Goal: Transaction & Acquisition: Purchase product/service

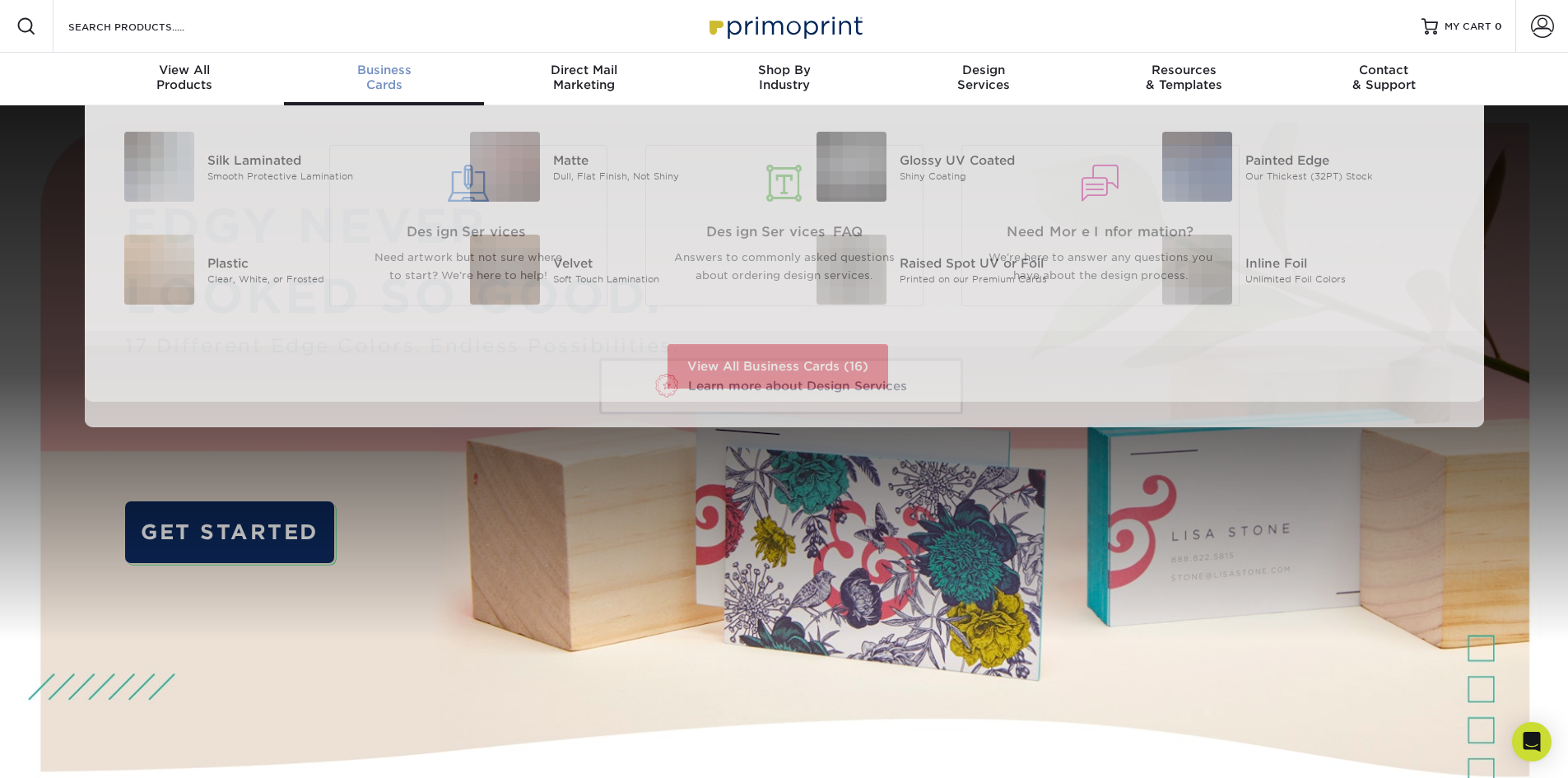
click at [409, 72] on span "Business" at bounding box center [384, 69] width 200 height 15
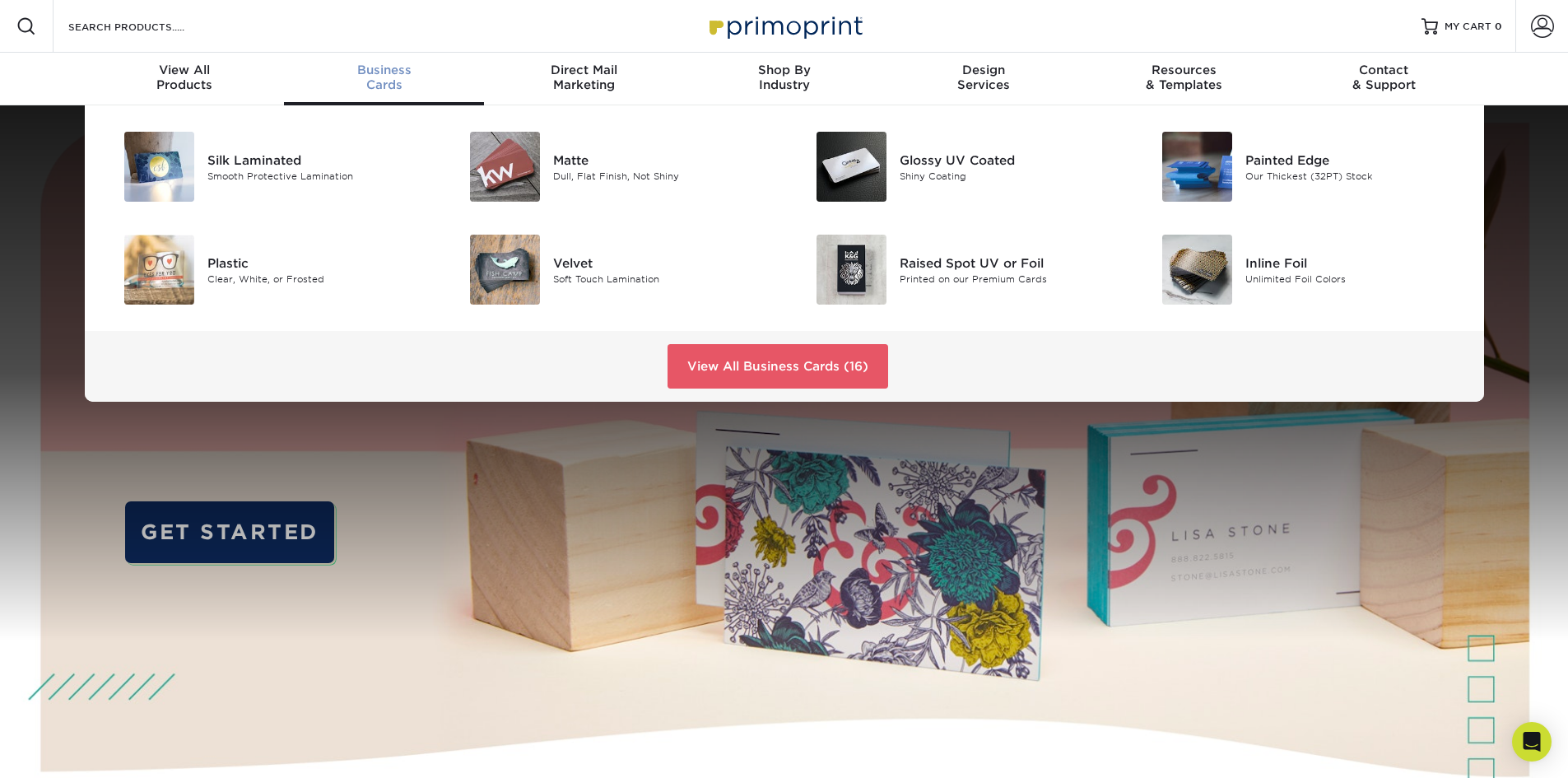
drag, startPoint x: 409, startPoint y: 72, endPoint x: 382, endPoint y: 61, distance: 29.2
click at [382, 61] on link "Business Cards" at bounding box center [384, 79] width 200 height 53
click at [994, 275] on div "Printed on our Premium Cards" at bounding box center [1009, 278] width 218 height 14
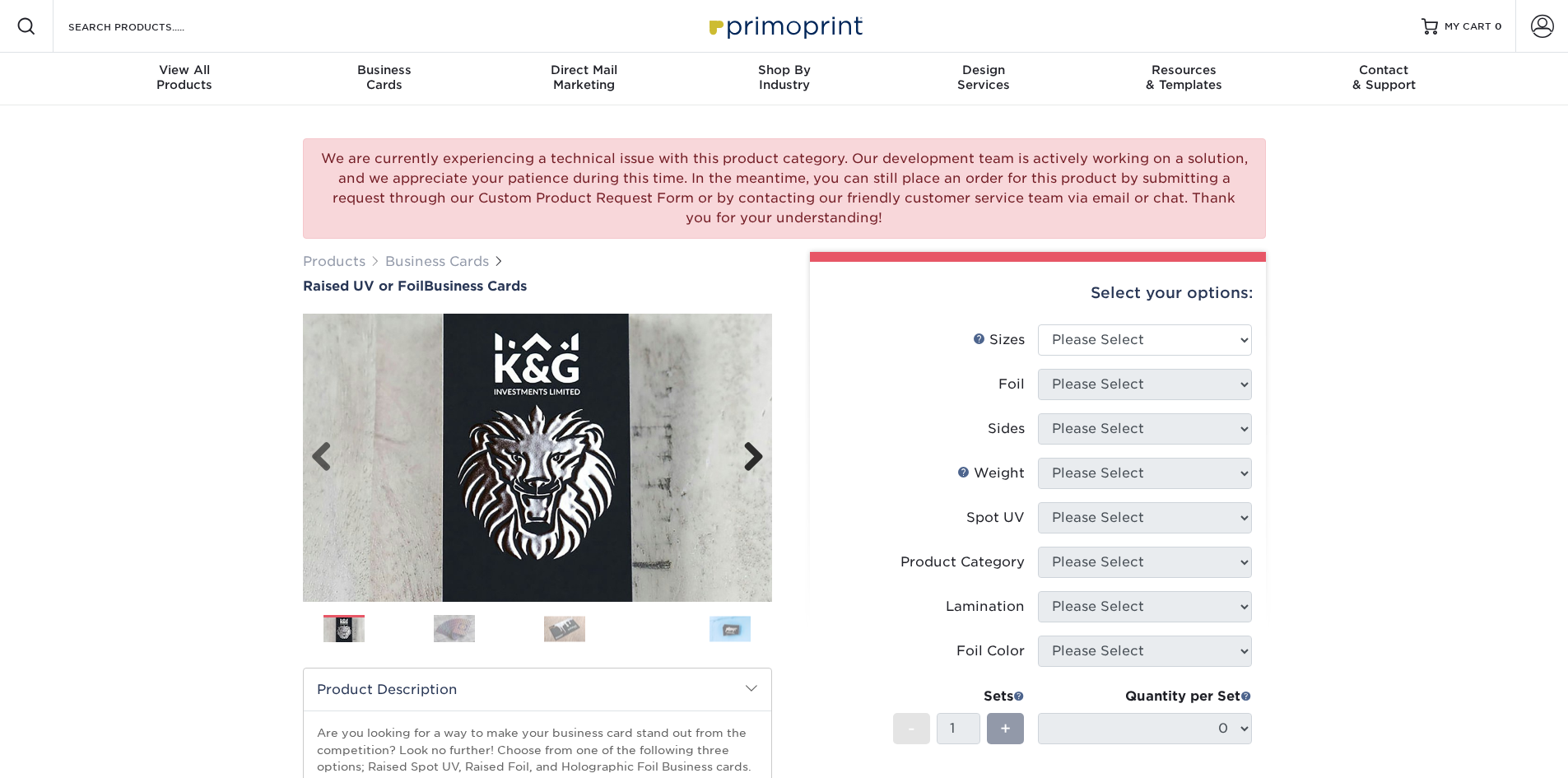
click at [748, 459] on link "Next" at bounding box center [748, 458] width 33 height 33
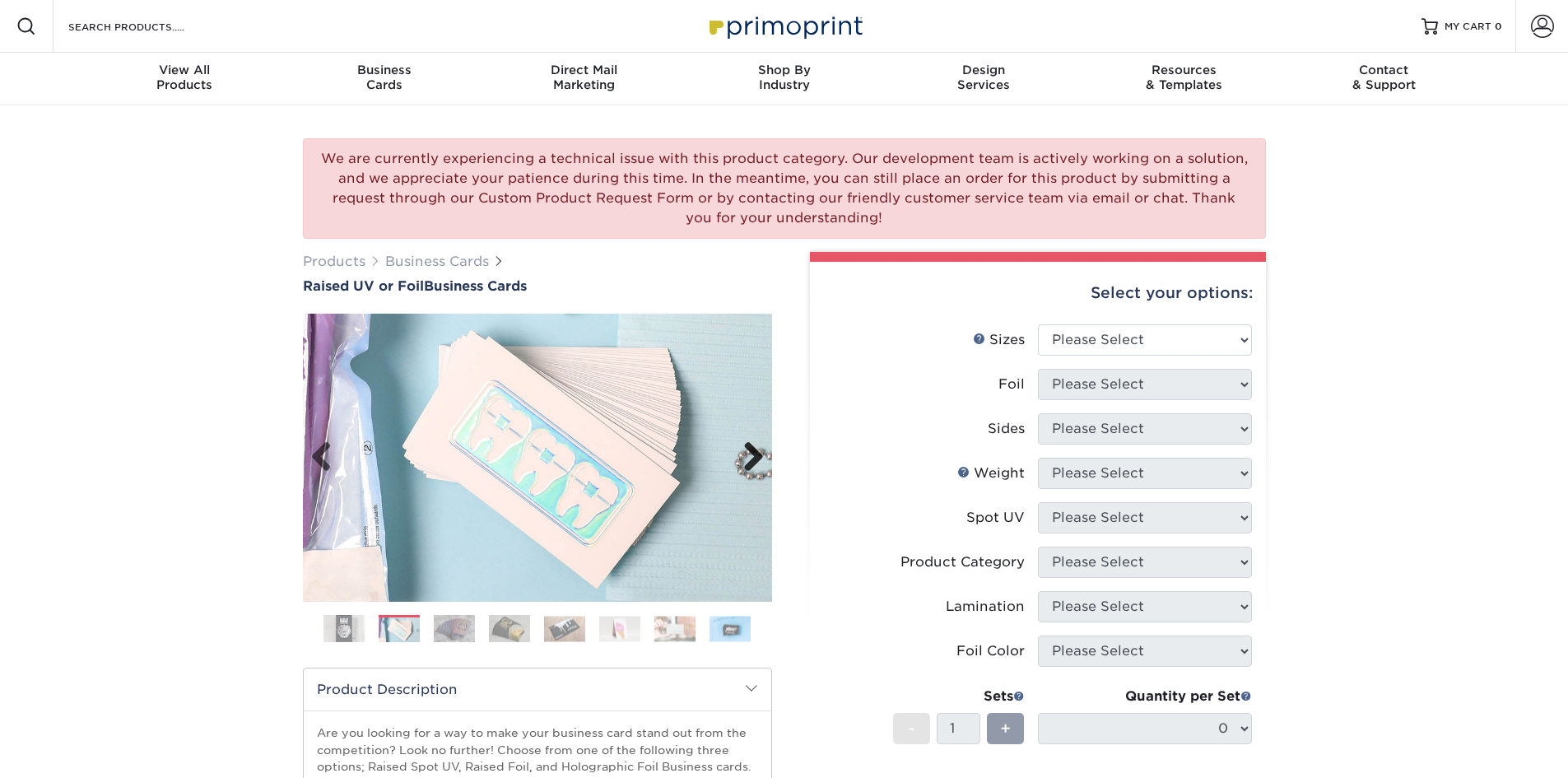
click at [748, 459] on link "Next" at bounding box center [748, 458] width 33 height 33
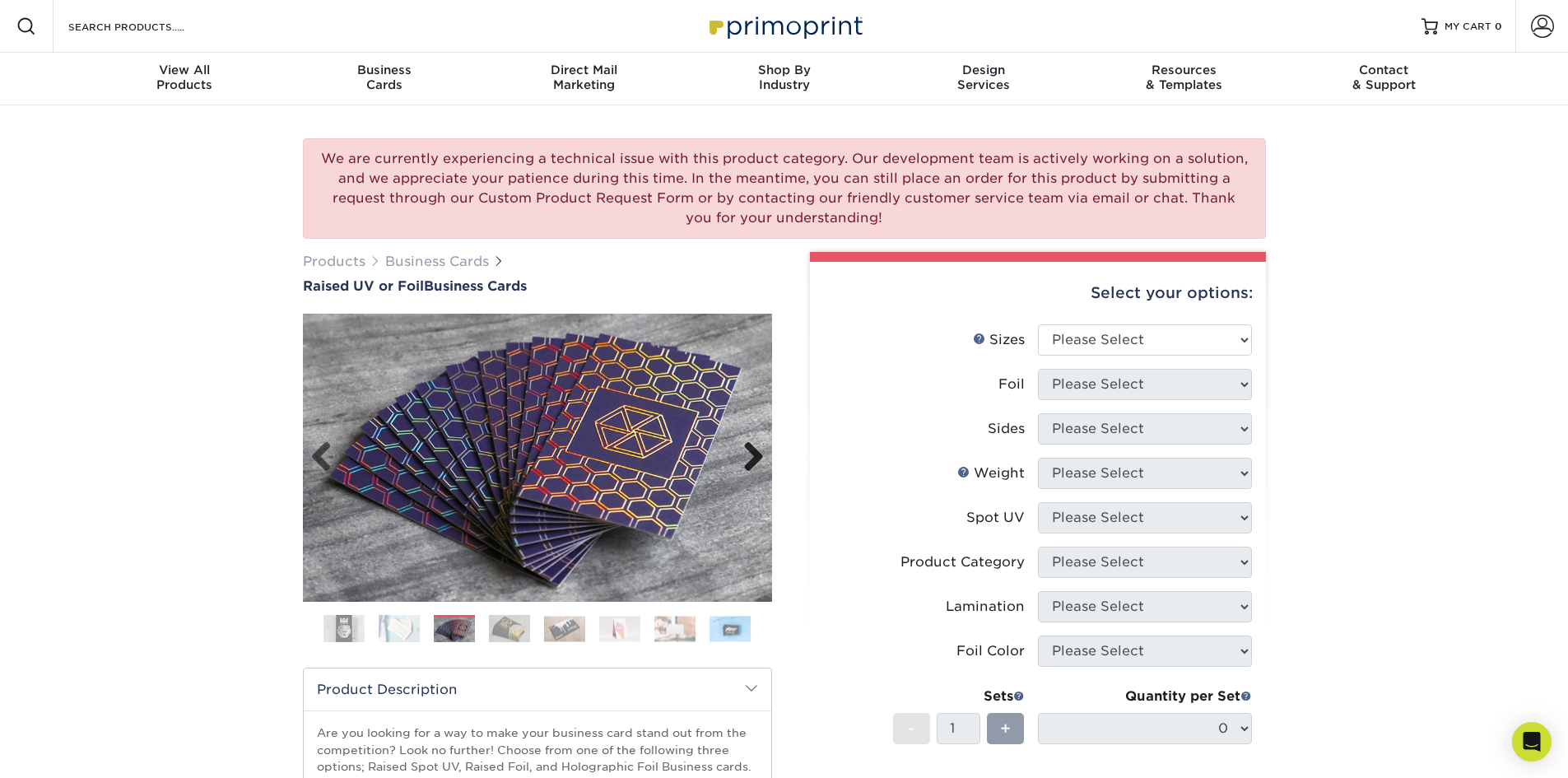
click at [748, 459] on link "Next" at bounding box center [748, 458] width 33 height 33
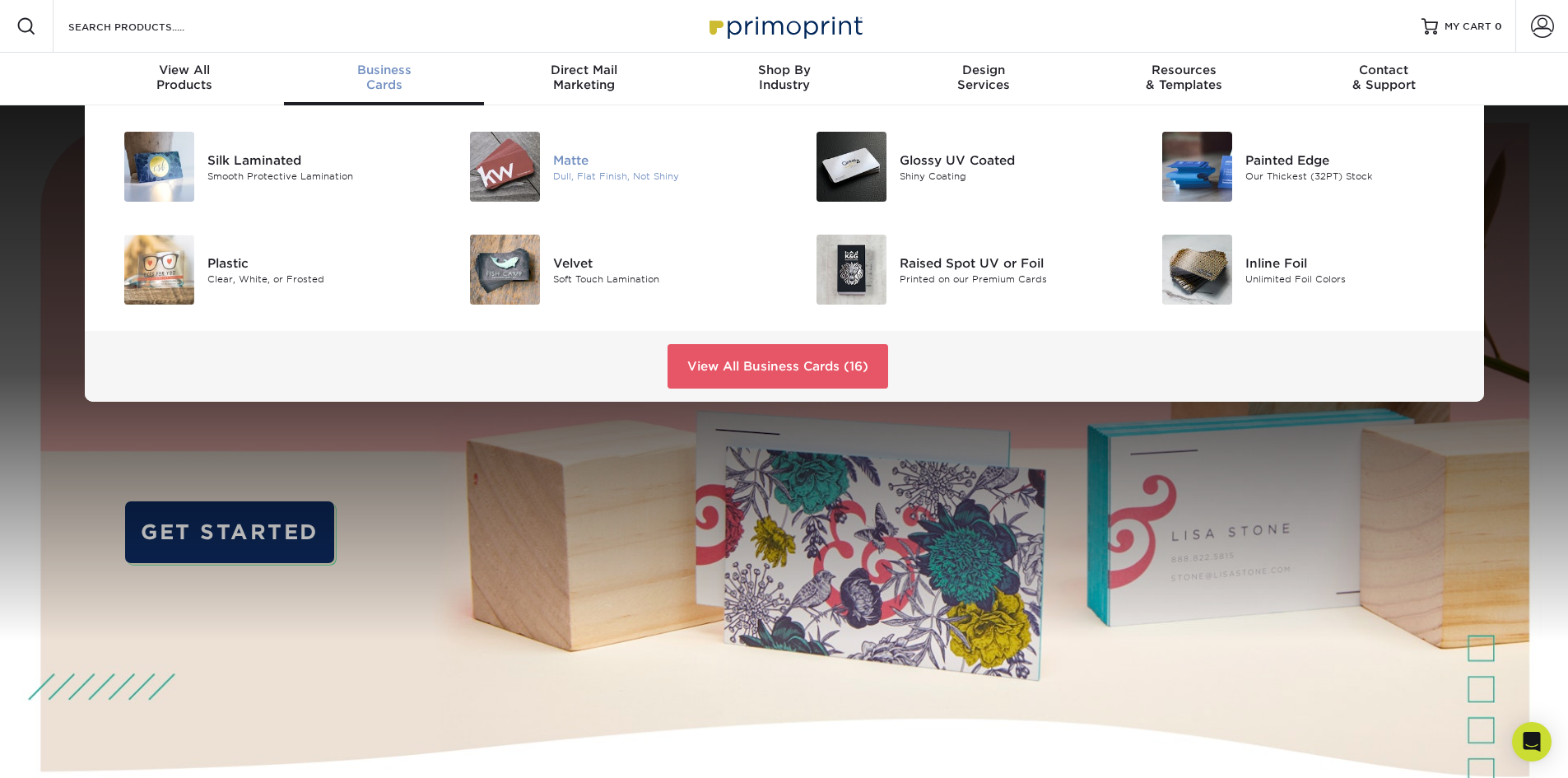
click at [513, 160] on img at bounding box center [505, 167] width 70 height 70
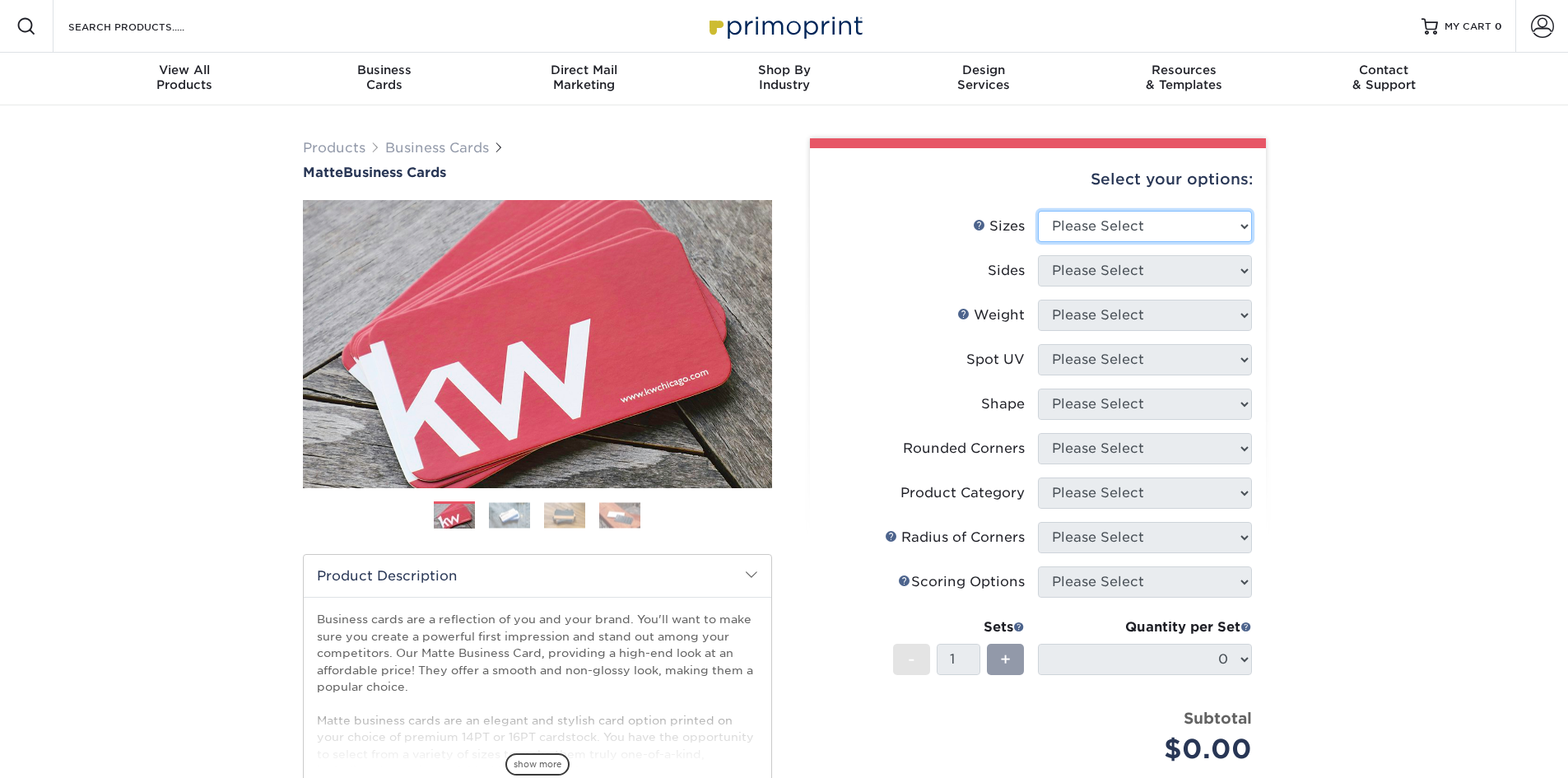
click at [1104, 227] on select "Please Select 1.5" x 3.5" - Mini 1.75" x 3.5" - Mini 2" x 2" - Square 2" x 3" -…" at bounding box center [1145, 226] width 214 height 31
select select "2.00x3.50"
click at [1038, 210] on select "Please Select 1.5" x 3.5" - Mini 1.75" x 3.5" - Mini 2" x 2" - Square 2" x 3" -…" at bounding box center [1145, 226] width 214 height 31
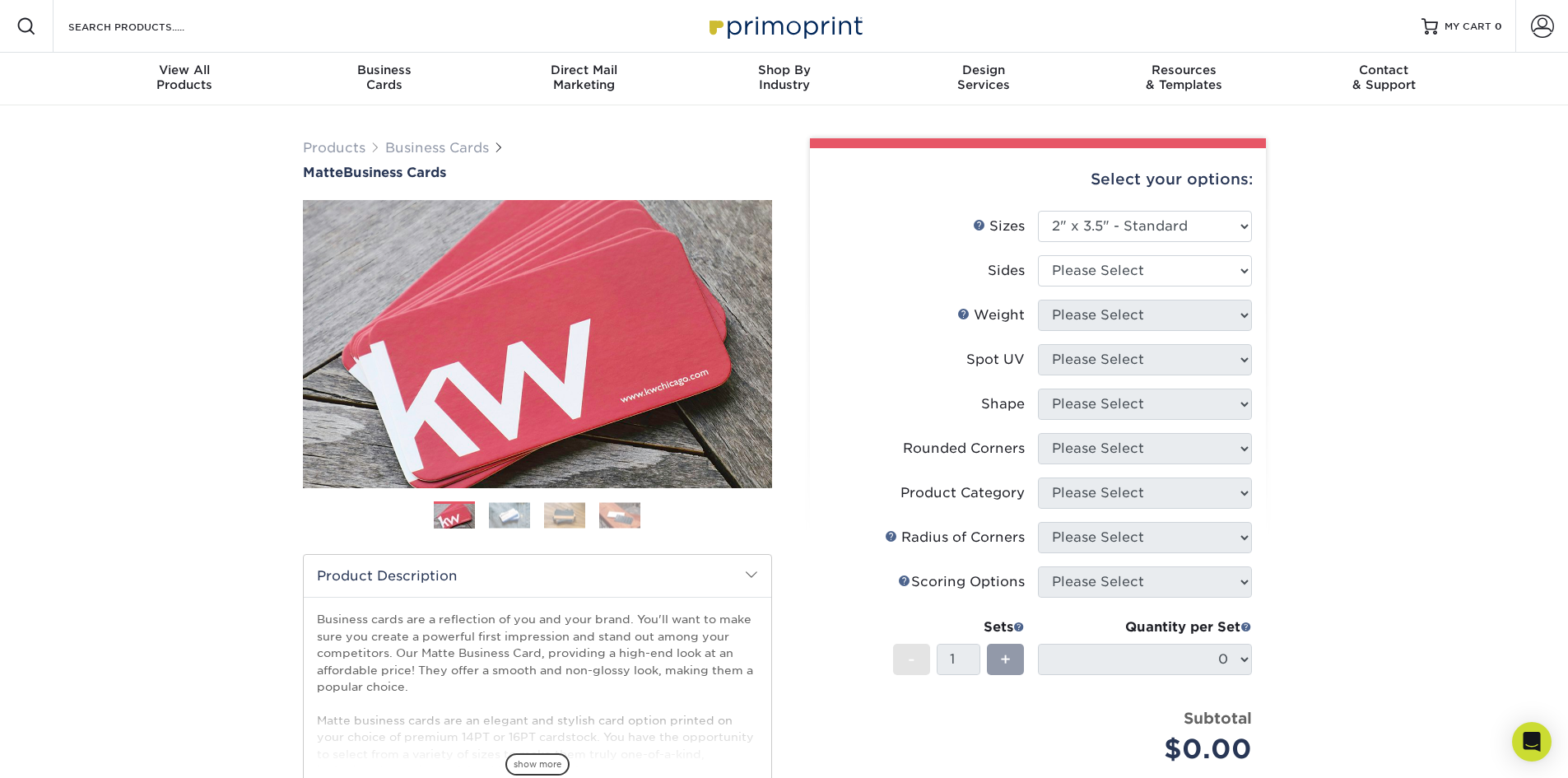
click at [1101, 290] on li "Sides Please Select Print Both Sides Print Front Only" at bounding box center [1038, 278] width 429 height 45
click at [1099, 279] on select "Please Select Print Both Sides Print Front Only" at bounding box center [1145, 271] width 214 height 31
select select "32d3c223-f82c-492b-b915-ba065a00862f"
click at [1038, 255] on select "Please Select Print Both Sides Print Front Only" at bounding box center [1145, 271] width 214 height 31
click at [1082, 324] on select "Please Select 16PT 14PT" at bounding box center [1145, 315] width 214 height 31
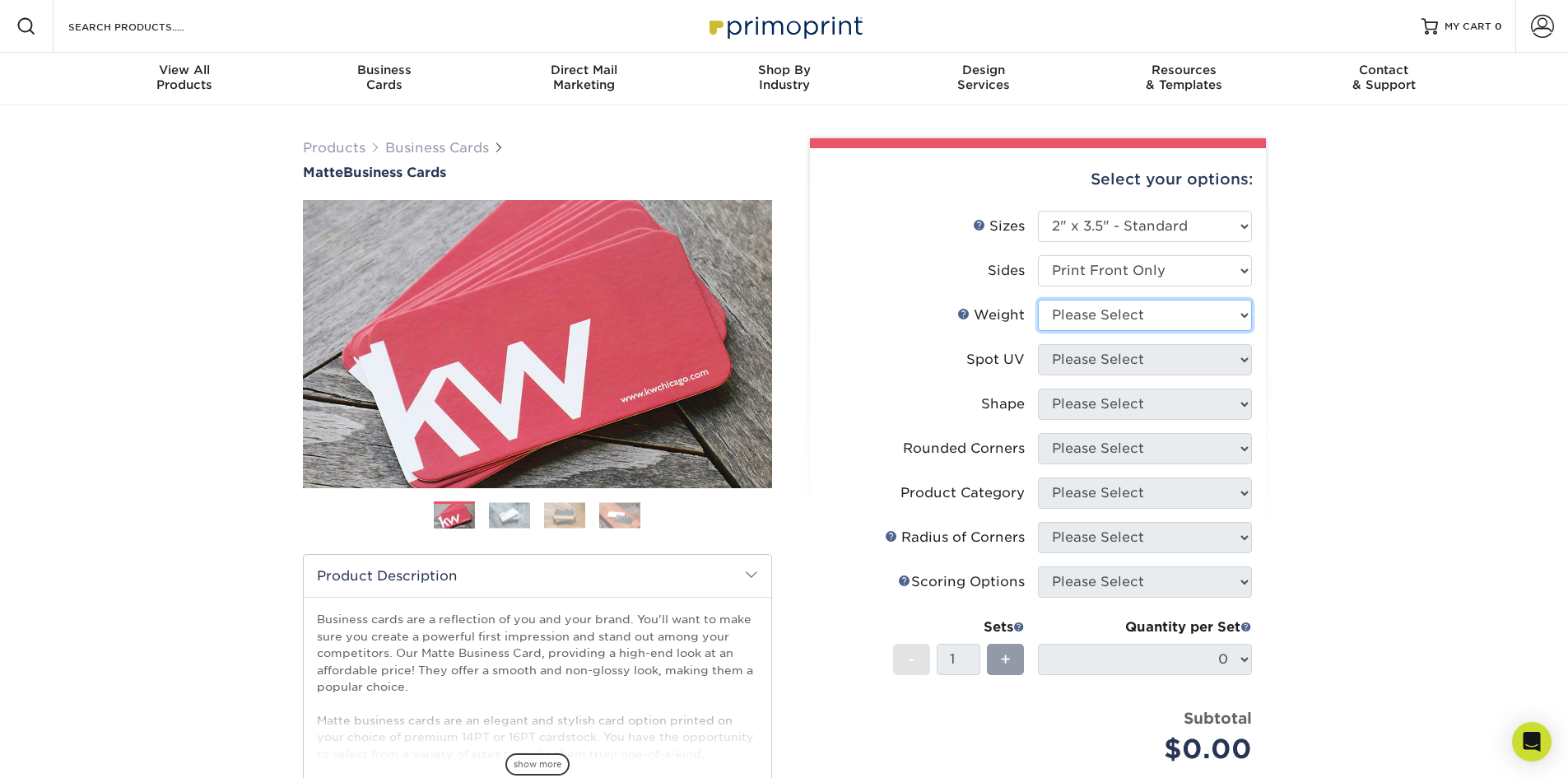
select select "16PT"
click at [1038, 300] on select "Please Select 16PT 14PT" at bounding box center [1145, 315] width 214 height 31
click at [965, 311] on link "Weight Help" at bounding box center [964, 314] width 14 height 14
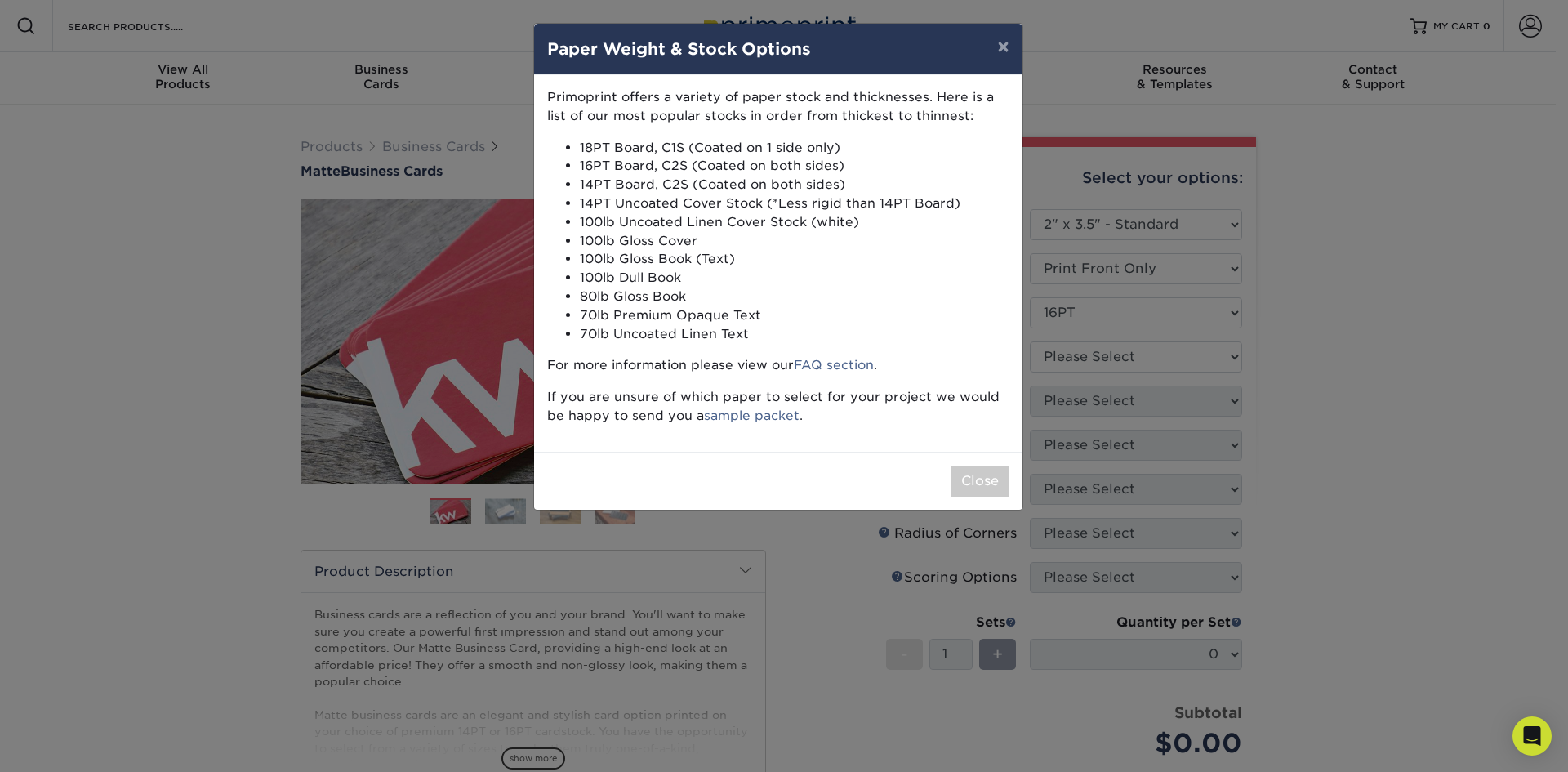
click at [252, 186] on div "× Paper Weight & Stock Options Primoprint offers a variety of paper stock and t…" at bounding box center [784, 386] width 1568 height 772
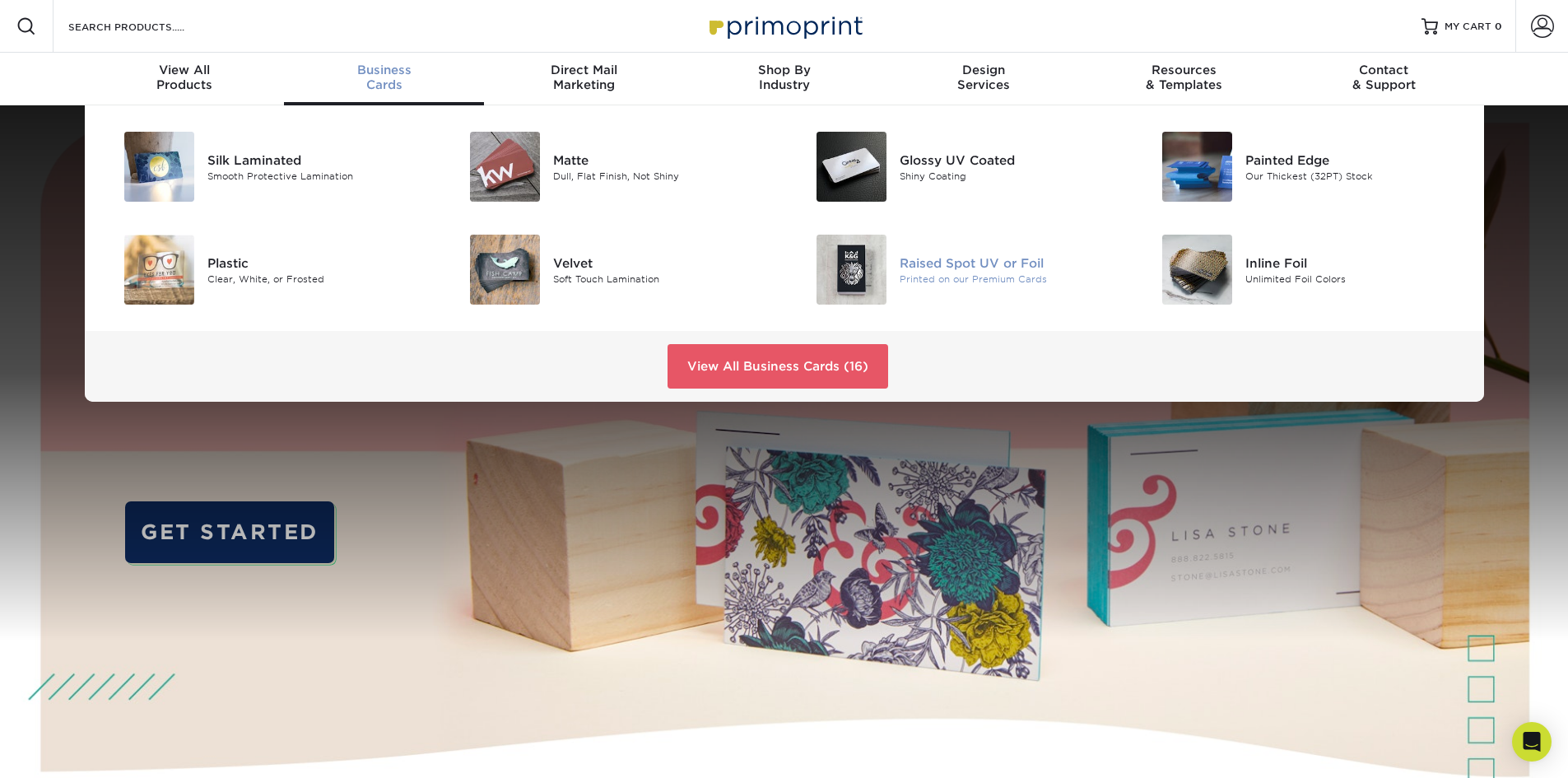
click at [949, 268] on div "Raised Spot UV or Foil" at bounding box center [1009, 262] width 218 height 19
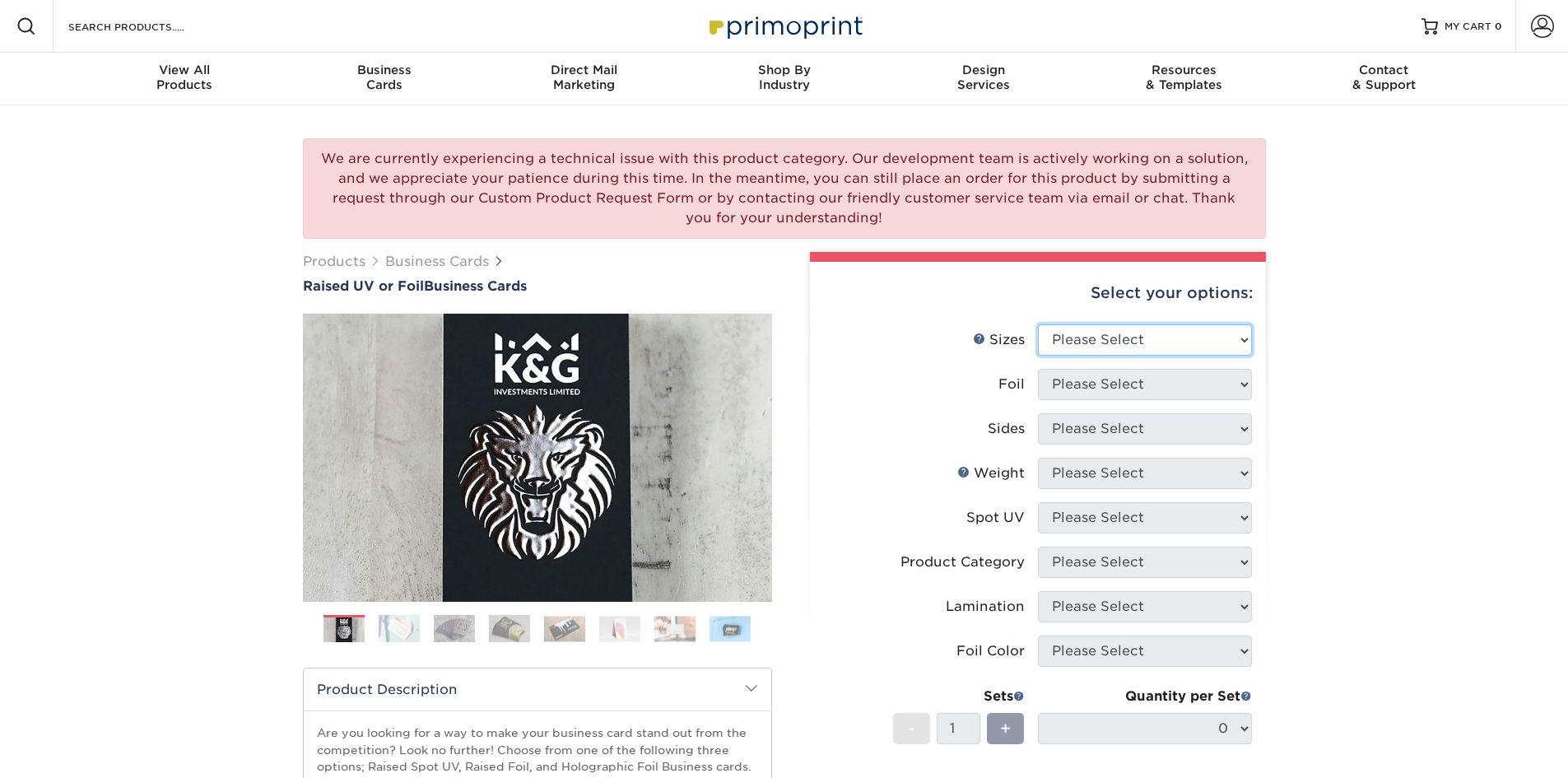
click at [1095, 344] on select "Please Select 2" x 3.5" - Standard" at bounding box center [1145, 340] width 214 height 31
select select "2.00x3.50"
click at [1038, 324] on select "Please Select 2" x 3.5" - Standard" at bounding box center [1145, 340] width 214 height 31
click at [1103, 387] on select "Please Select No Yes" at bounding box center [1145, 385] width 214 height 31
select select "1"
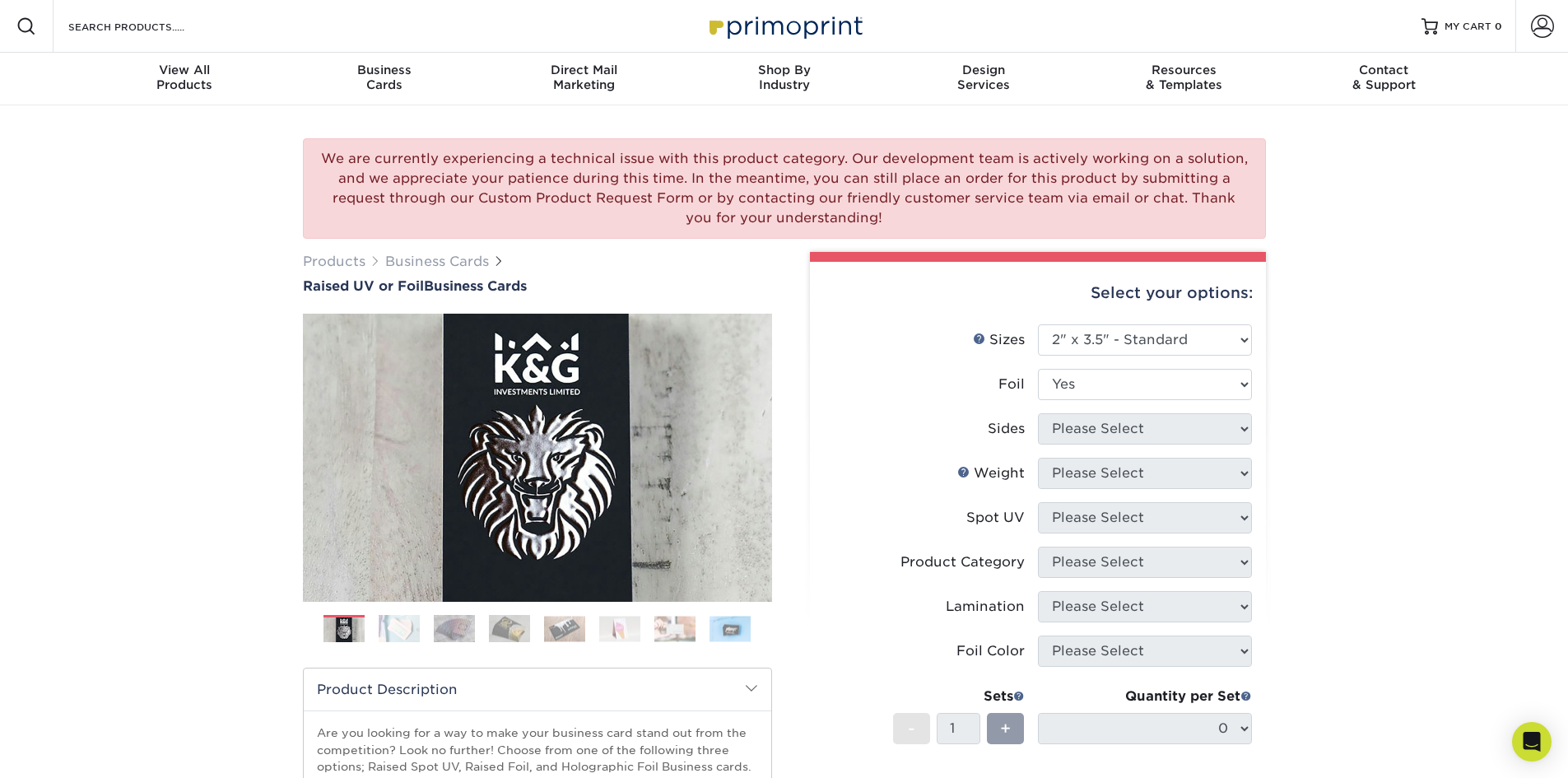
click at [1038, 369] on select "Please Select No Yes" at bounding box center [1145, 385] width 214 height 31
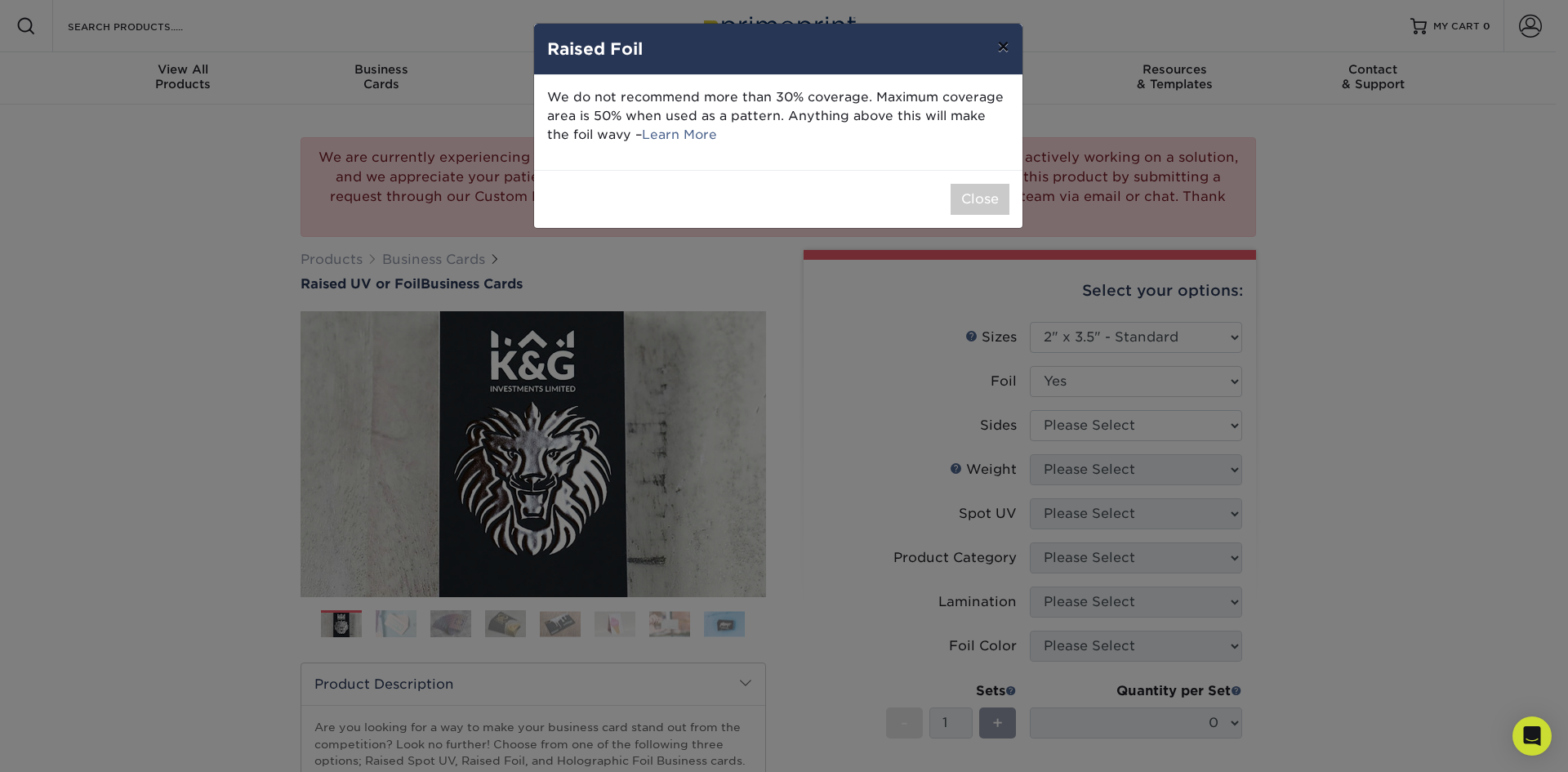
click at [1002, 57] on button "×" at bounding box center [1003, 46] width 38 height 45
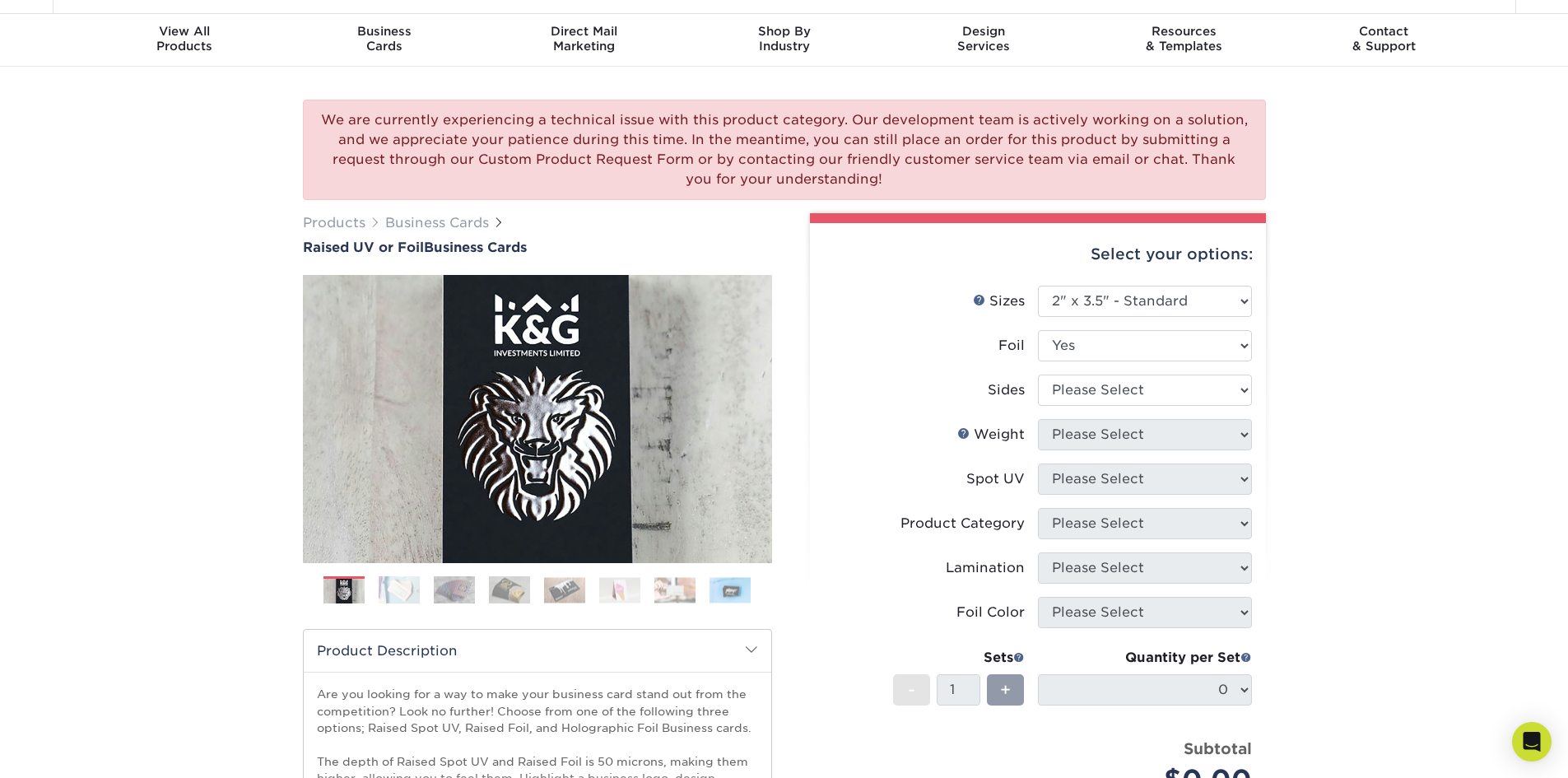
scroll to position [83, 0]
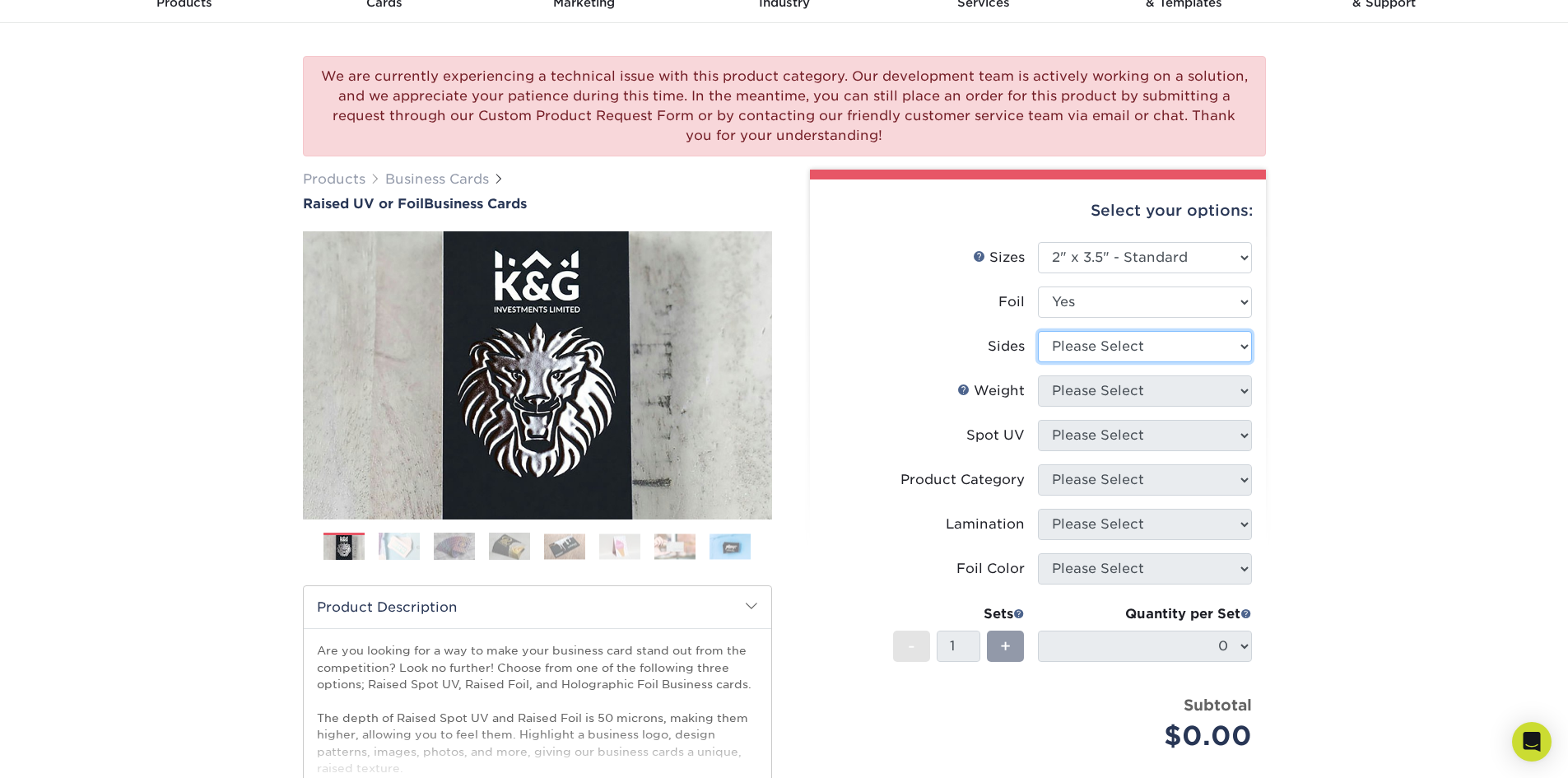
click at [1072, 353] on select "Please Select Print Both Sides - Foil Both Sides Print Both Sides - Foil Front …" at bounding box center [1145, 347] width 214 height 31
click at [1077, 351] on select "Please Select Print Both Sides - Foil Both Sides Print Both Sides - Foil Front …" at bounding box center [1145, 347] width 214 height 31
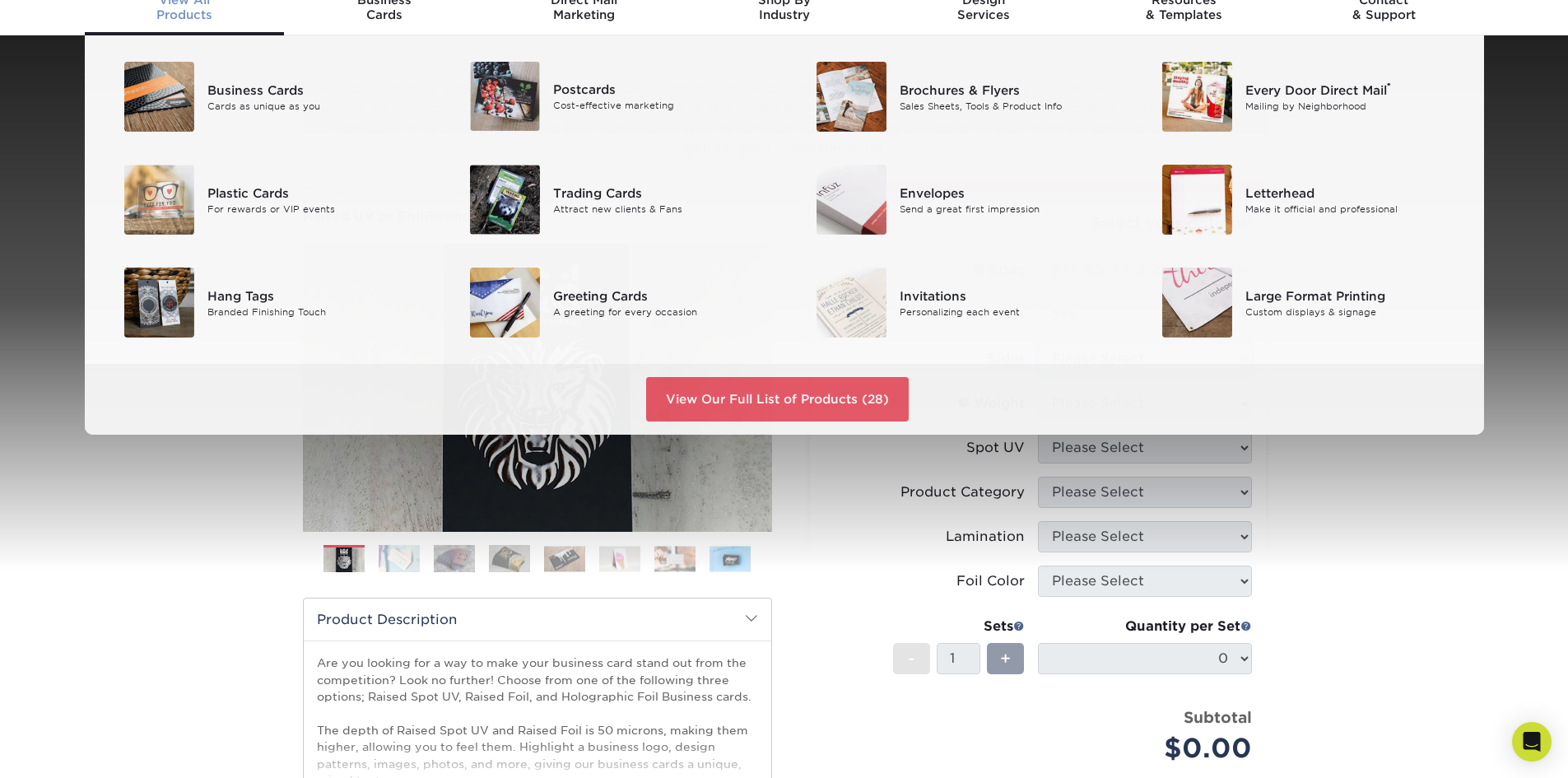
scroll to position [0, 0]
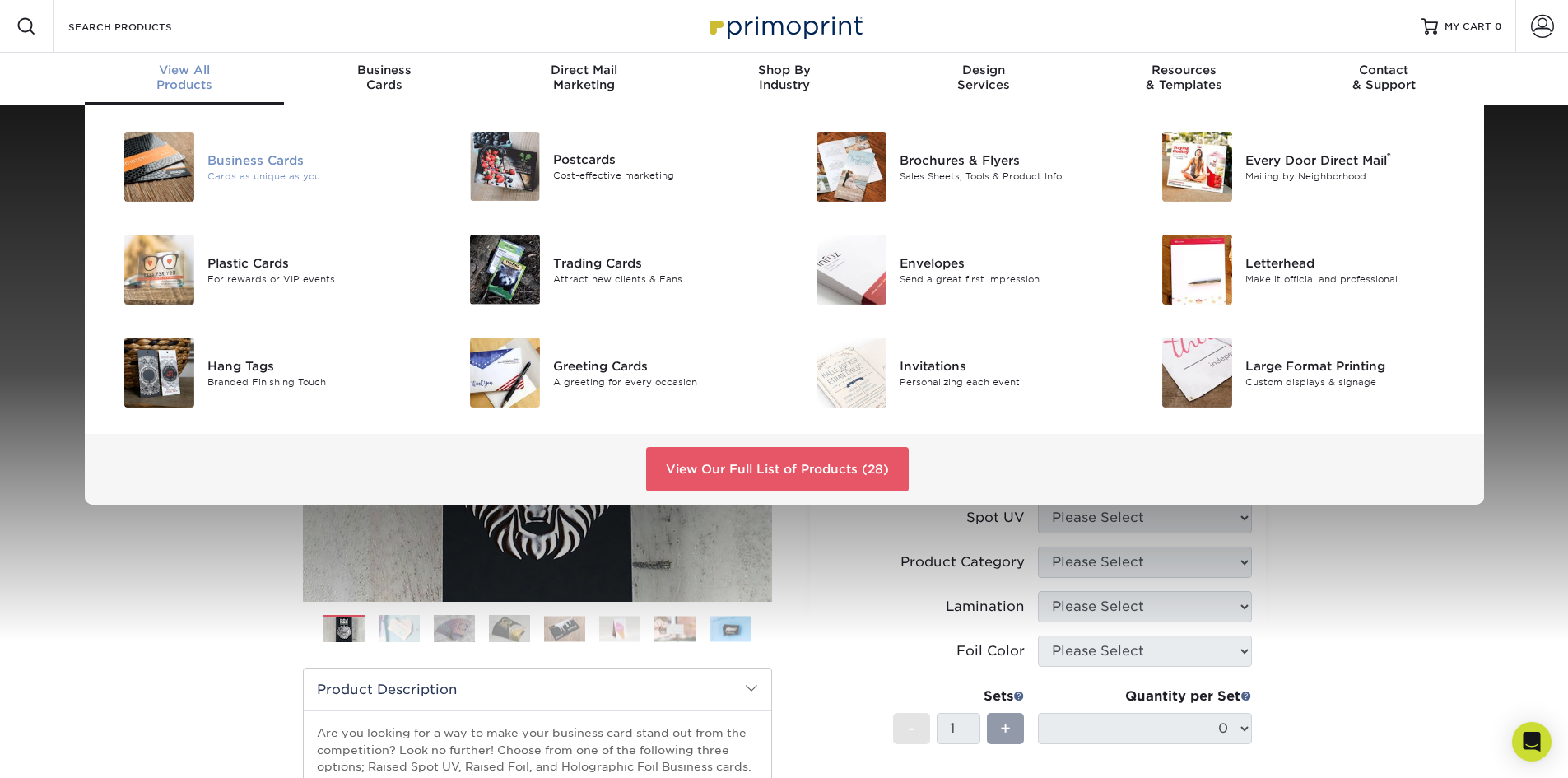
click at [161, 175] on img at bounding box center [160, 167] width 70 height 70
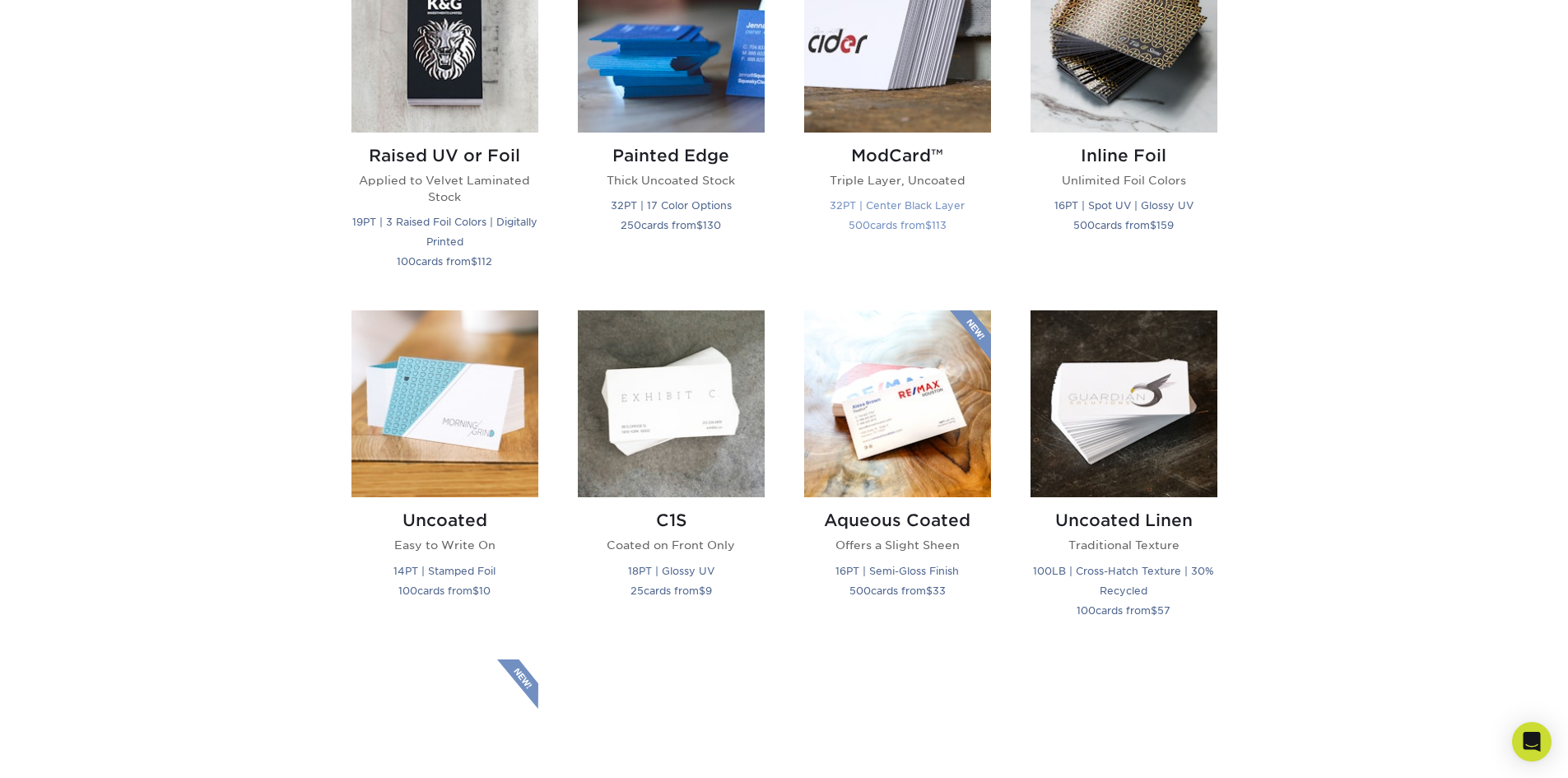
scroll to position [1235, 0]
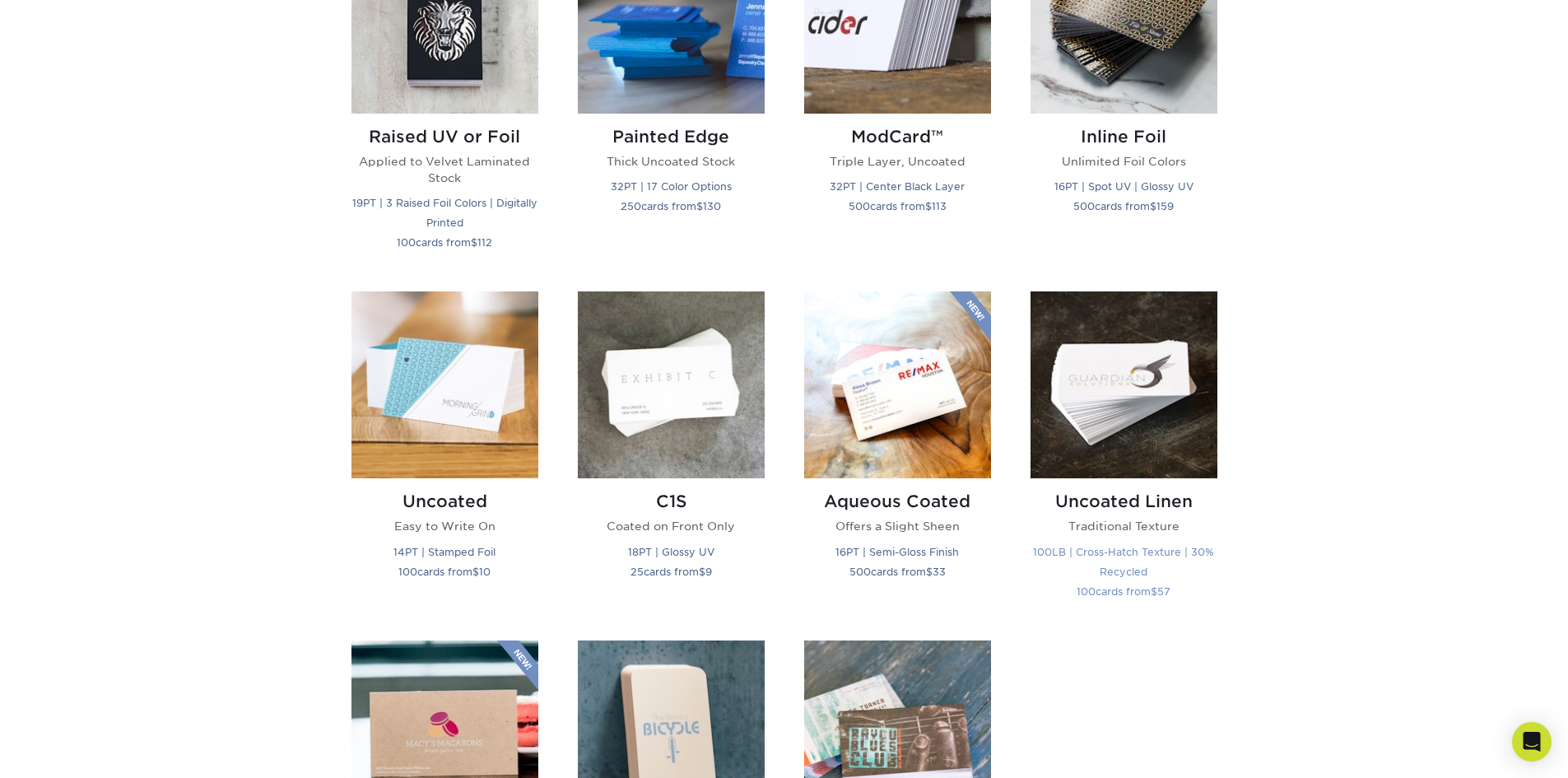
click at [1153, 402] on img at bounding box center [1124, 385] width 187 height 187
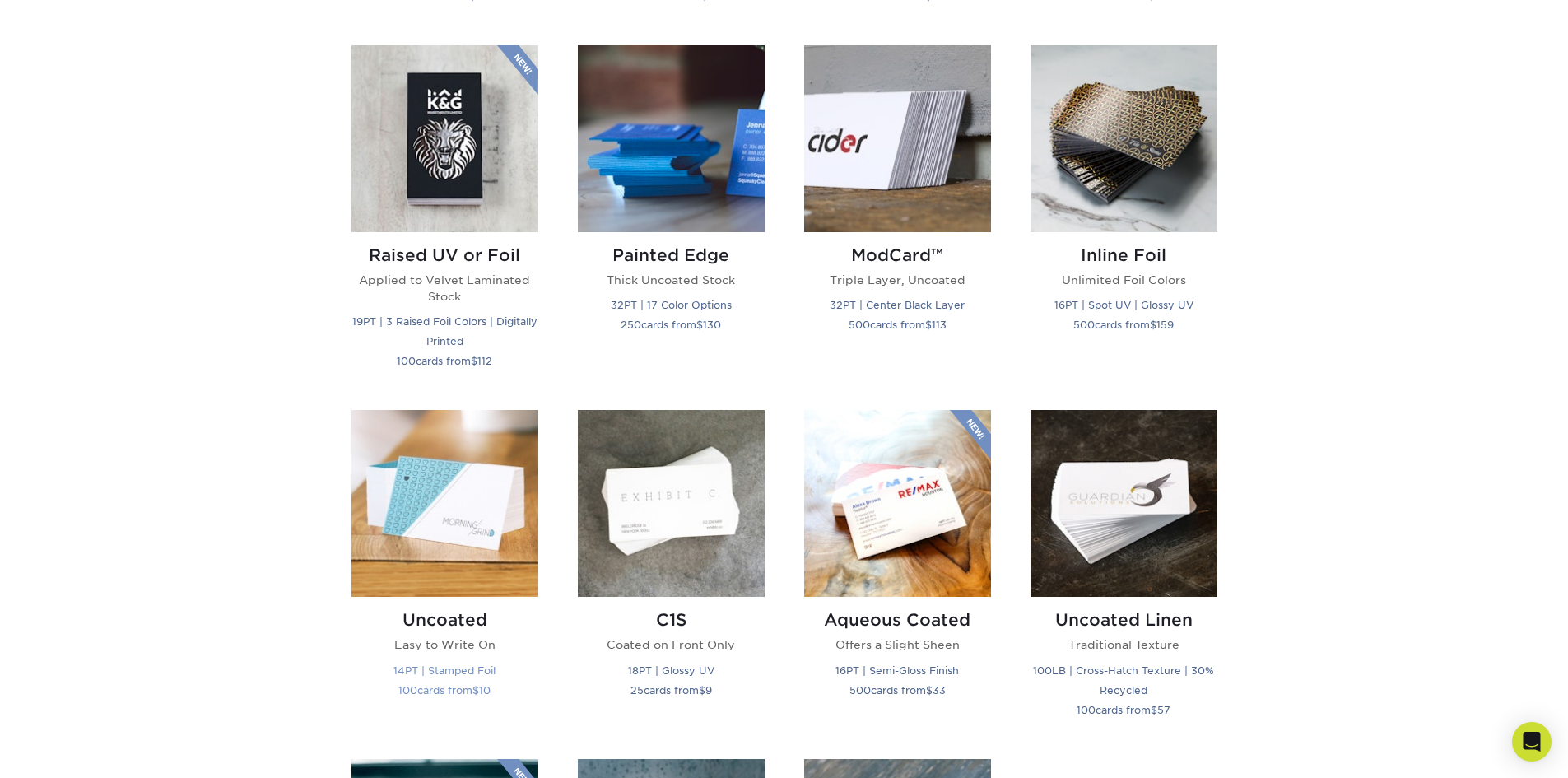
scroll to position [1152, 0]
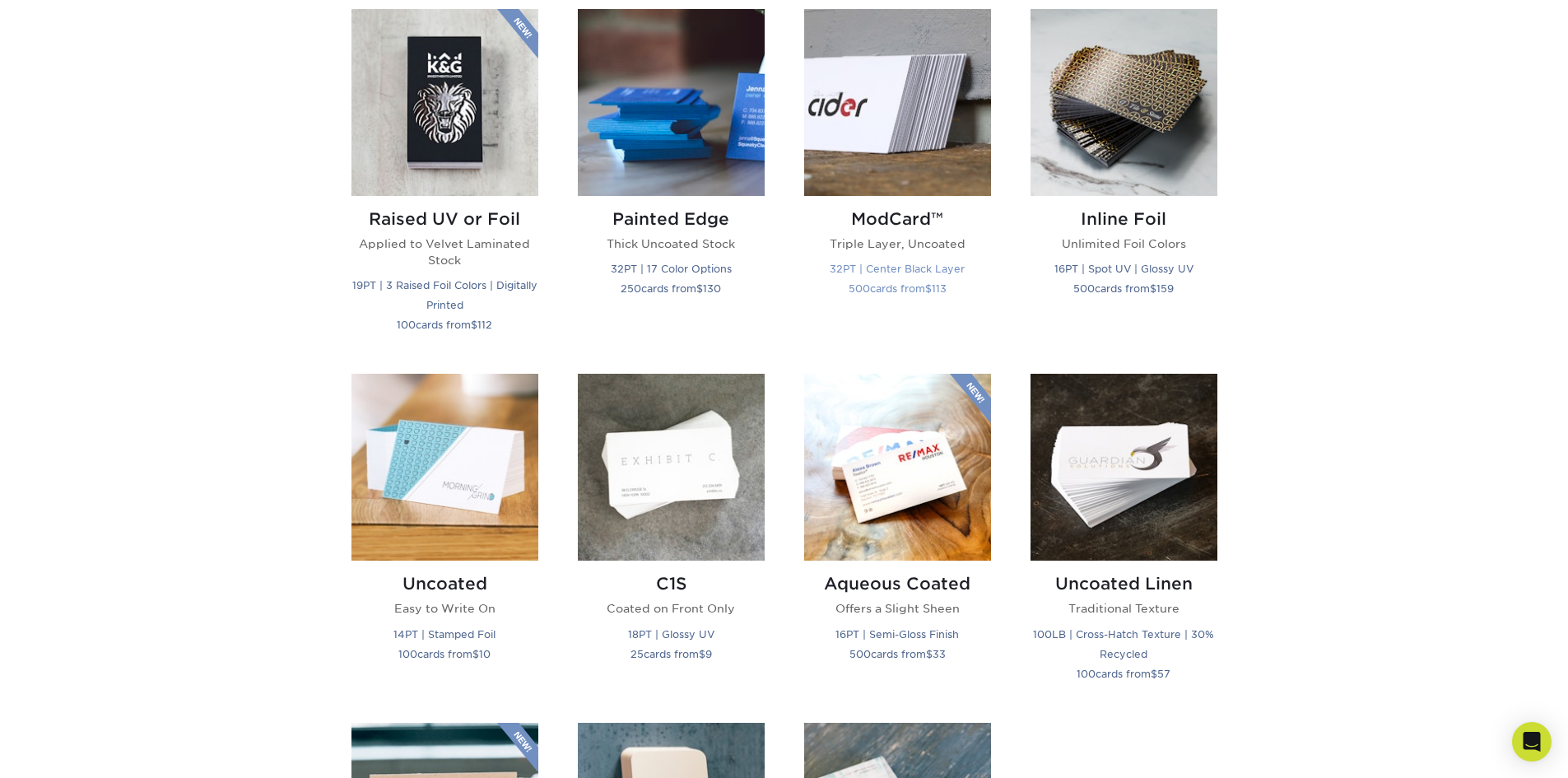
click at [892, 146] on img at bounding box center [898, 102] width 187 height 187
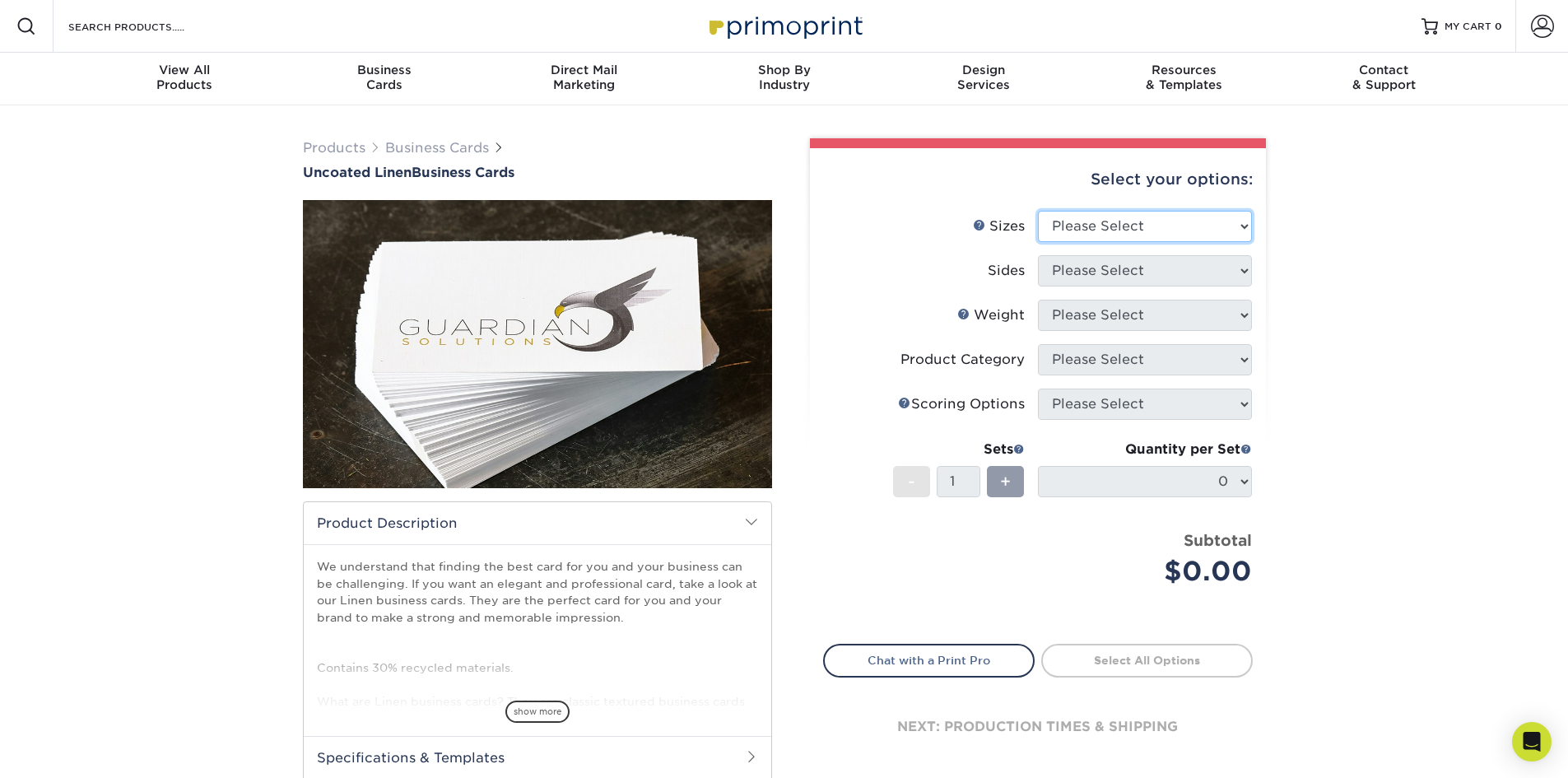
click at [1141, 228] on select "Please Select 2" x 3.5" - Standard 2" x 7" - Foldover Card 2.125" x 3.375" - Eu…" at bounding box center [1145, 226] width 214 height 31
select select "2.00x3.50"
click at [1038, 210] on select "Please Select 2" x 3.5" - Standard 2" x 7" - Foldover Card 2.125" x 3.375" - Eu…" at bounding box center [1145, 226] width 214 height 31
click at [1122, 264] on select "Please Select Print Both Sides Print Front Only" at bounding box center [1145, 271] width 214 height 31
click at [1118, 274] on select "Please Select Print Both Sides Print Front Only" at bounding box center [1145, 271] width 214 height 31
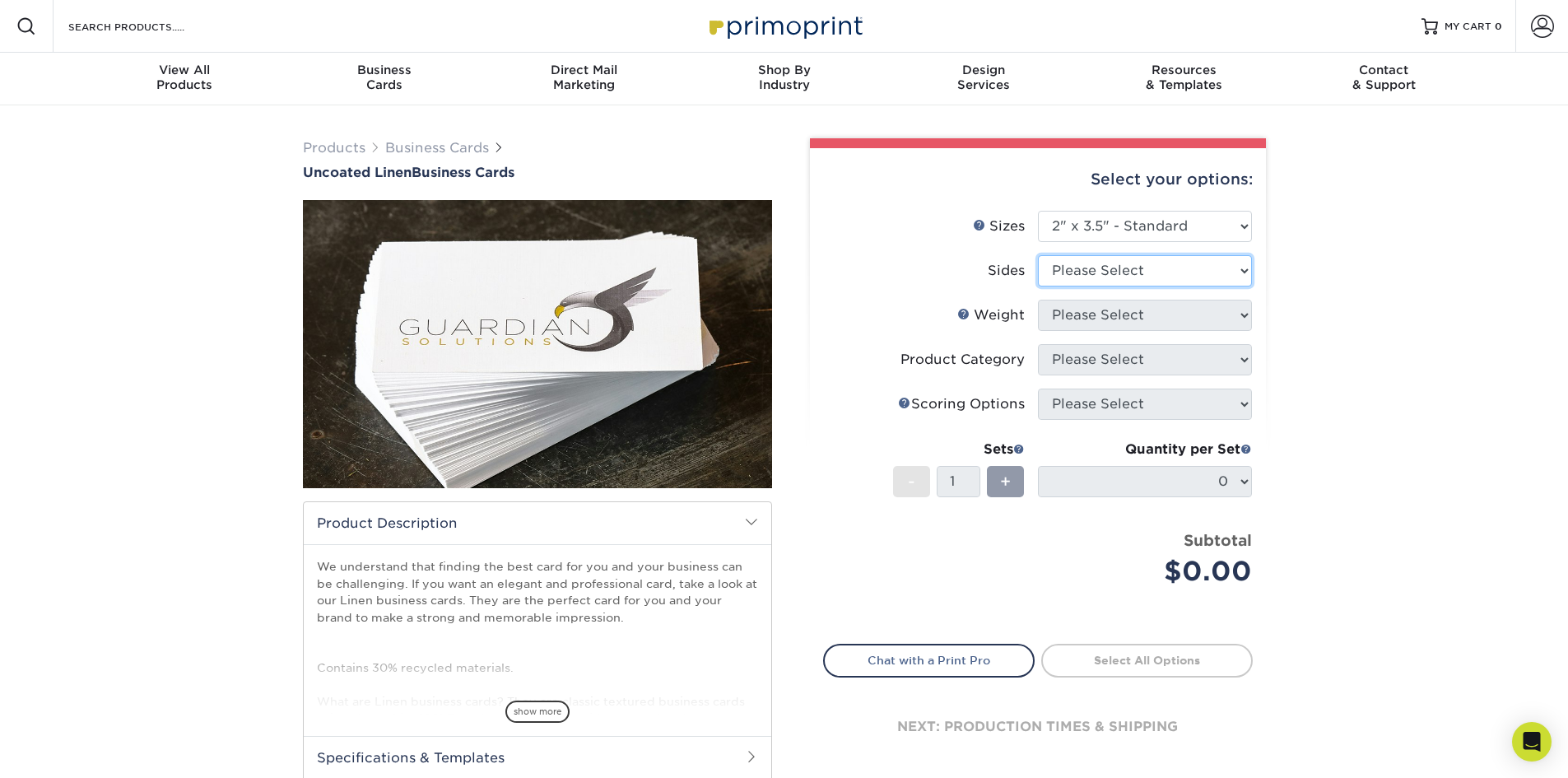
click at [1118, 274] on select "Please Select Print Both Sides Print Front Only" at bounding box center [1145, 271] width 214 height 31
select select "32d3c223-f82c-492b-b915-ba065a00862f"
click at [1038, 255] on select "Please Select Print Both Sides Print Front Only" at bounding box center [1145, 271] width 214 height 31
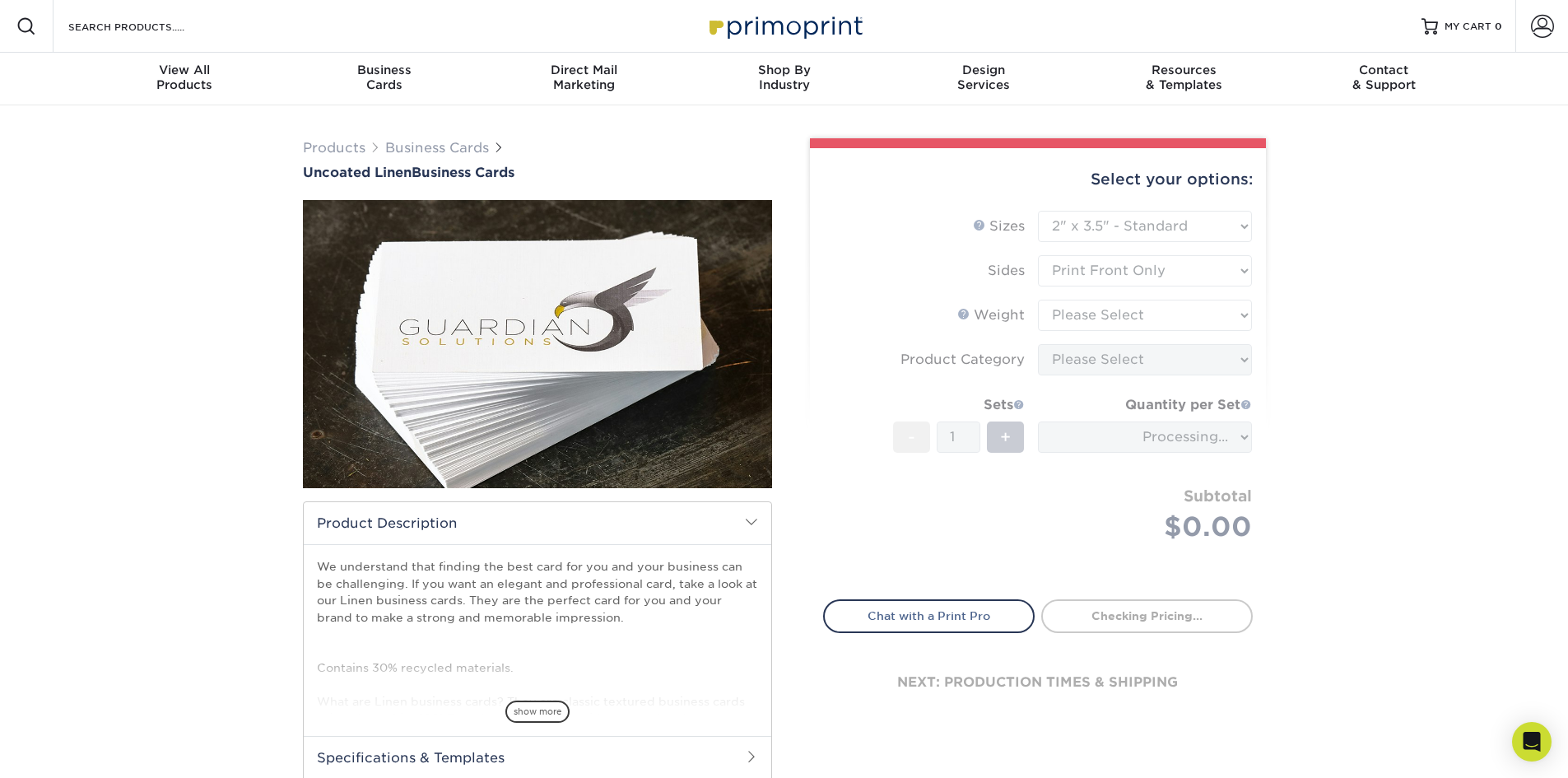
click at [1106, 322] on form "Sizes Help Sizes Please Select 2" x 3.5" - Standard 2" x 7" - Foldover Card 2.1…" at bounding box center [1037, 395] width 429 height 370
click at [1201, 319] on form "Sizes Help Sizes Please Select 2" x 3.5" - Standard 2" x 7" - Foldover Card 2.1…" at bounding box center [1037, 395] width 429 height 370
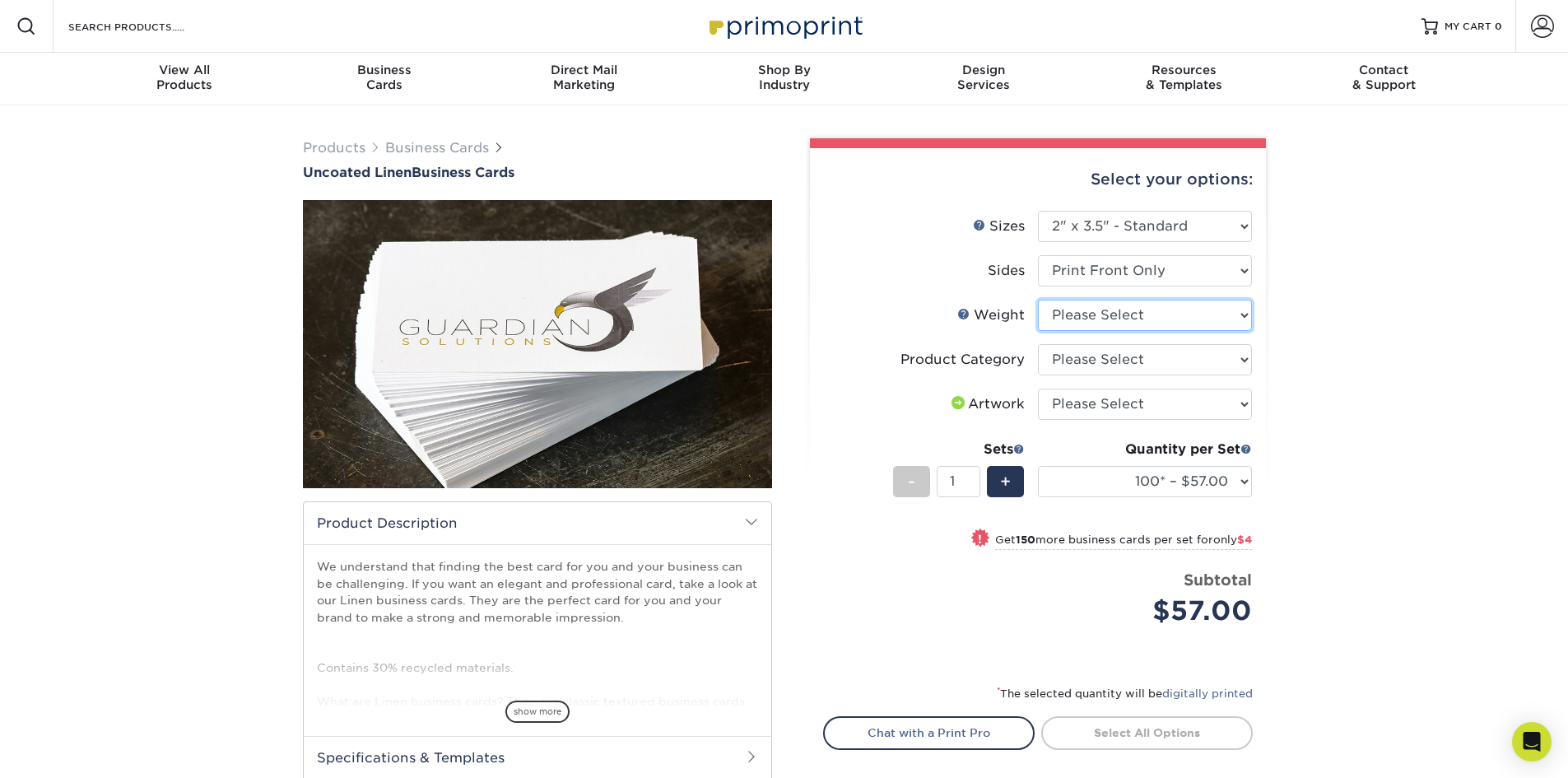
click at [1201, 322] on select "Please Select 100LB" at bounding box center [1145, 315] width 214 height 31
select select "100LB"
click at [1038, 300] on select "Please Select 100LB" at bounding box center [1145, 315] width 214 height 31
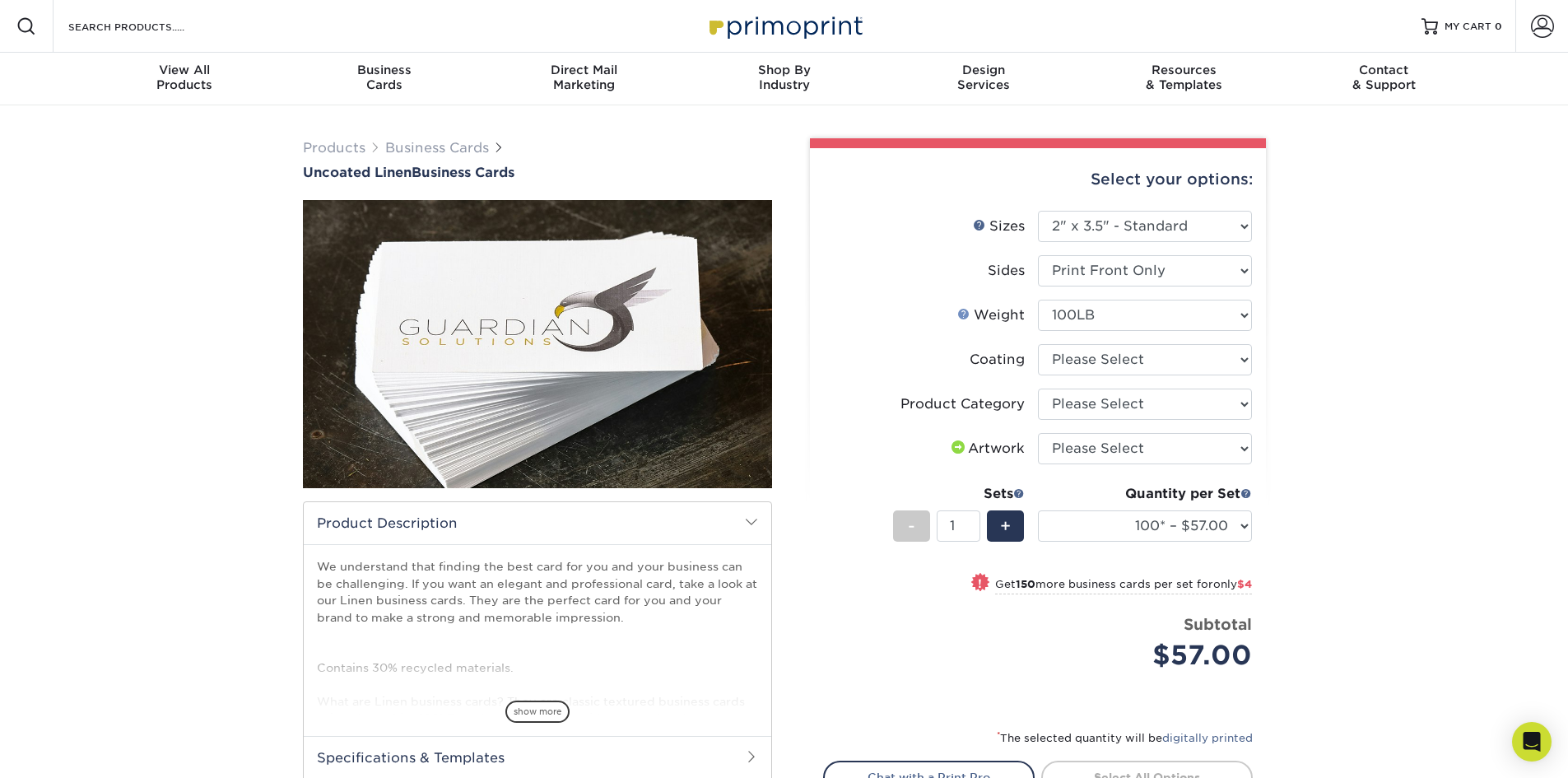
click at [967, 317] on link "Weight Help" at bounding box center [964, 314] width 14 height 14
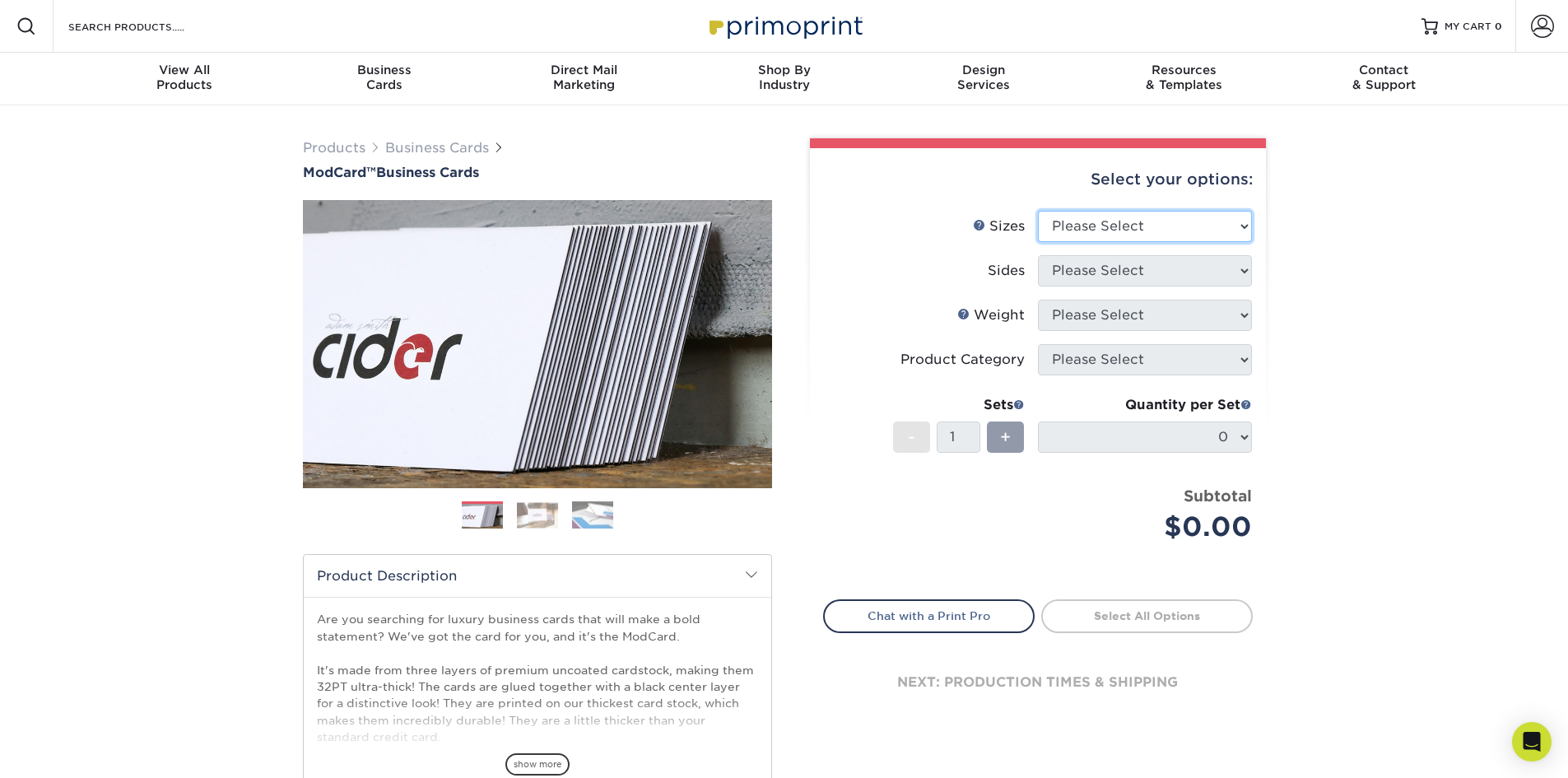
click at [1153, 238] on select "Please Select 1.5" x 3.5" - Mini 1.75" x 3.5" - Mini 2" x 2" - Square 2" x 3" -…" at bounding box center [1145, 226] width 214 height 31
select select "2.00x3.50"
click at [1038, 210] on select "Please Select 1.5" x 3.5" - Mini 1.75" x 3.5" - Mini 2" x 2" - Square 2" x 3" -…" at bounding box center [1145, 226] width 214 height 31
click at [1106, 281] on select "Please Select Print Both Sides Print Front Only" at bounding box center [1145, 271] width 214 height 31
select select "32d3c223-f82c-492b-b915-ba065a00862f"
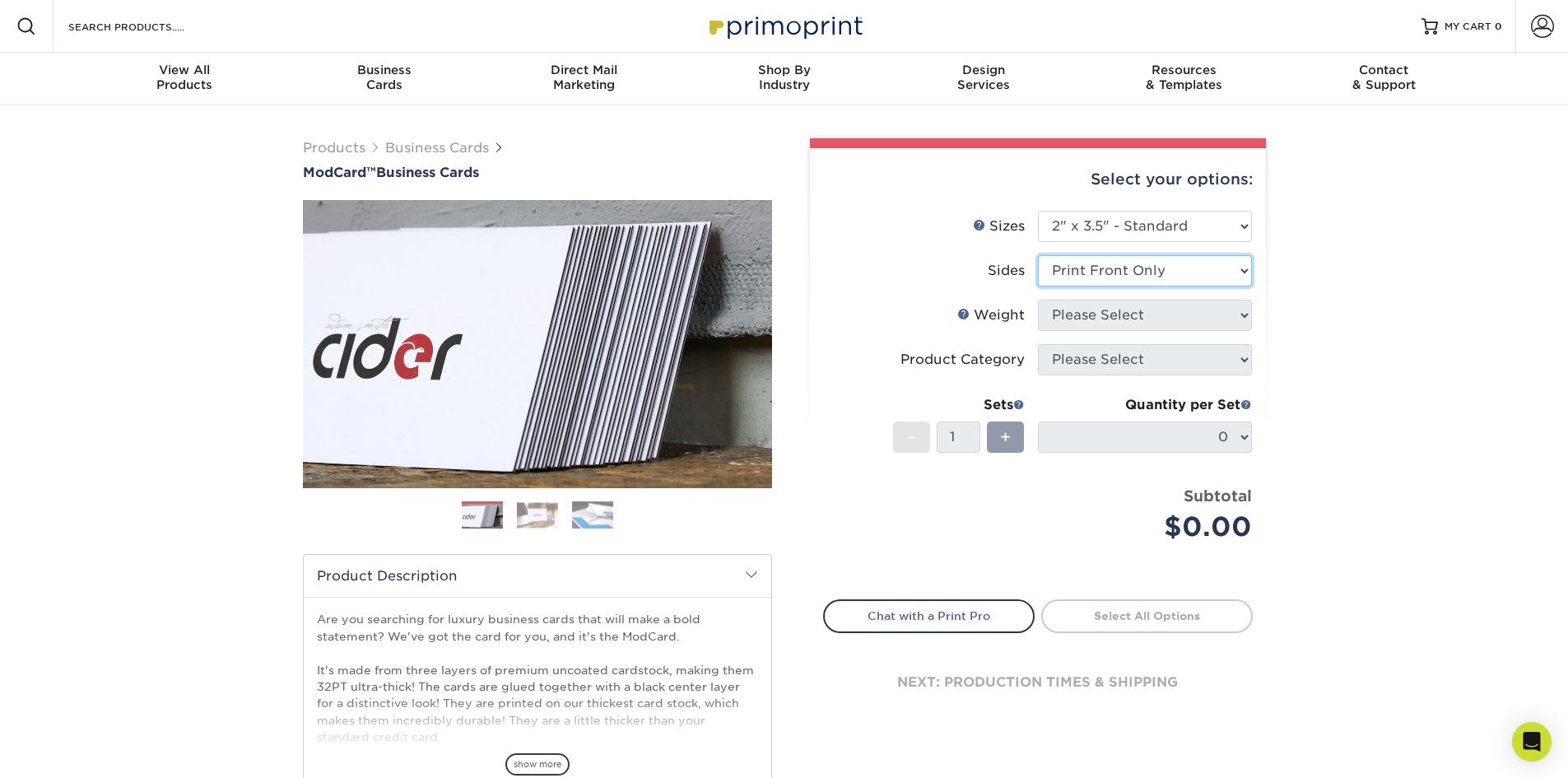
click at [1038, 255] on select "Please Select Print Both Sides Print Front Only" at bounding box center [1145, 271] width 214 height 31
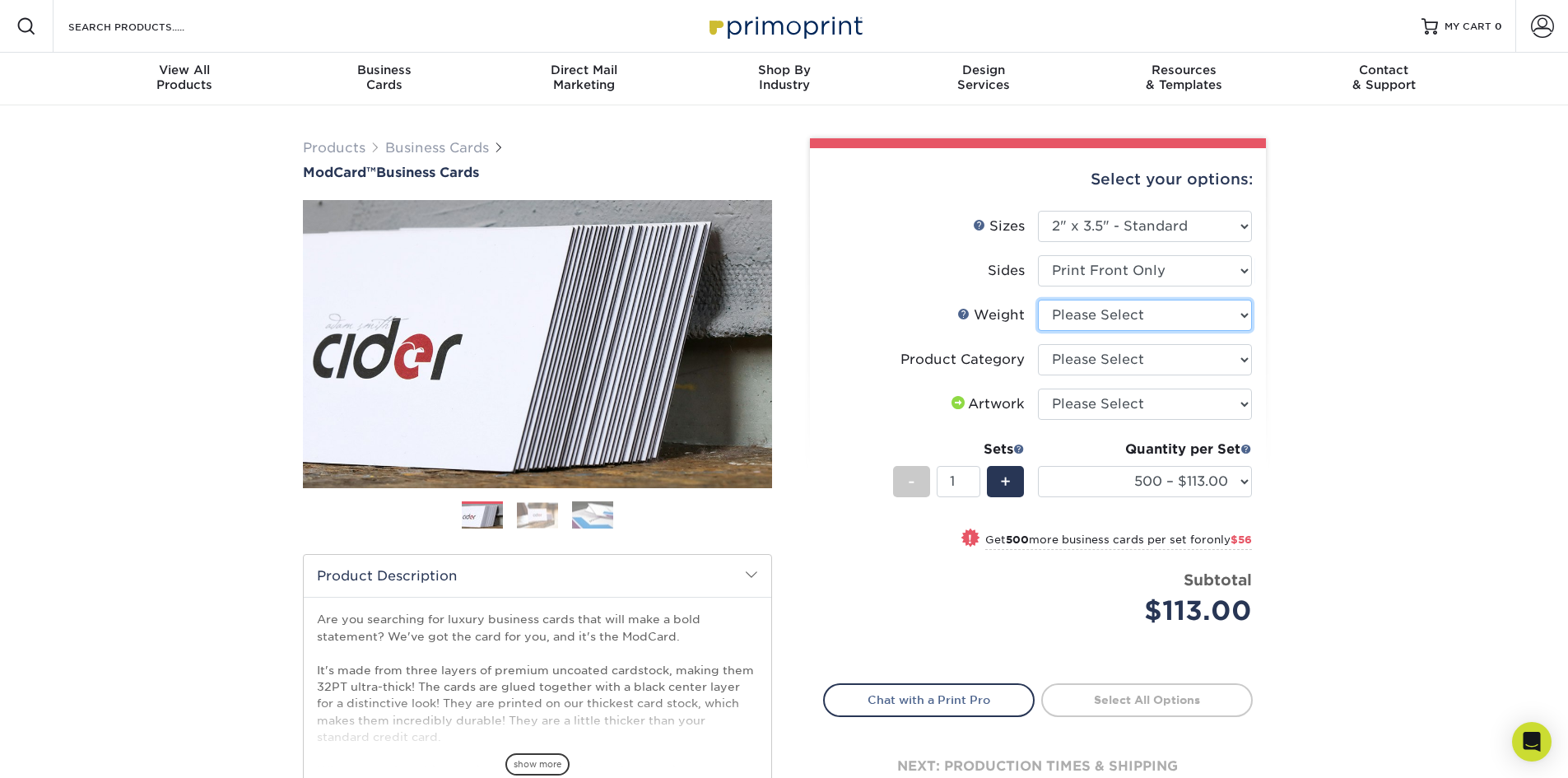
click at [1096, 323] on select "Please Select 32PTUCBLK" at bounding box center [1145, 315] width 214 height 31
select select "32PTUCBLK"
click at [1038, 300] on select "Please Select 32PTUCBLK" at bounding box center [1145, 315] width 214 height 31
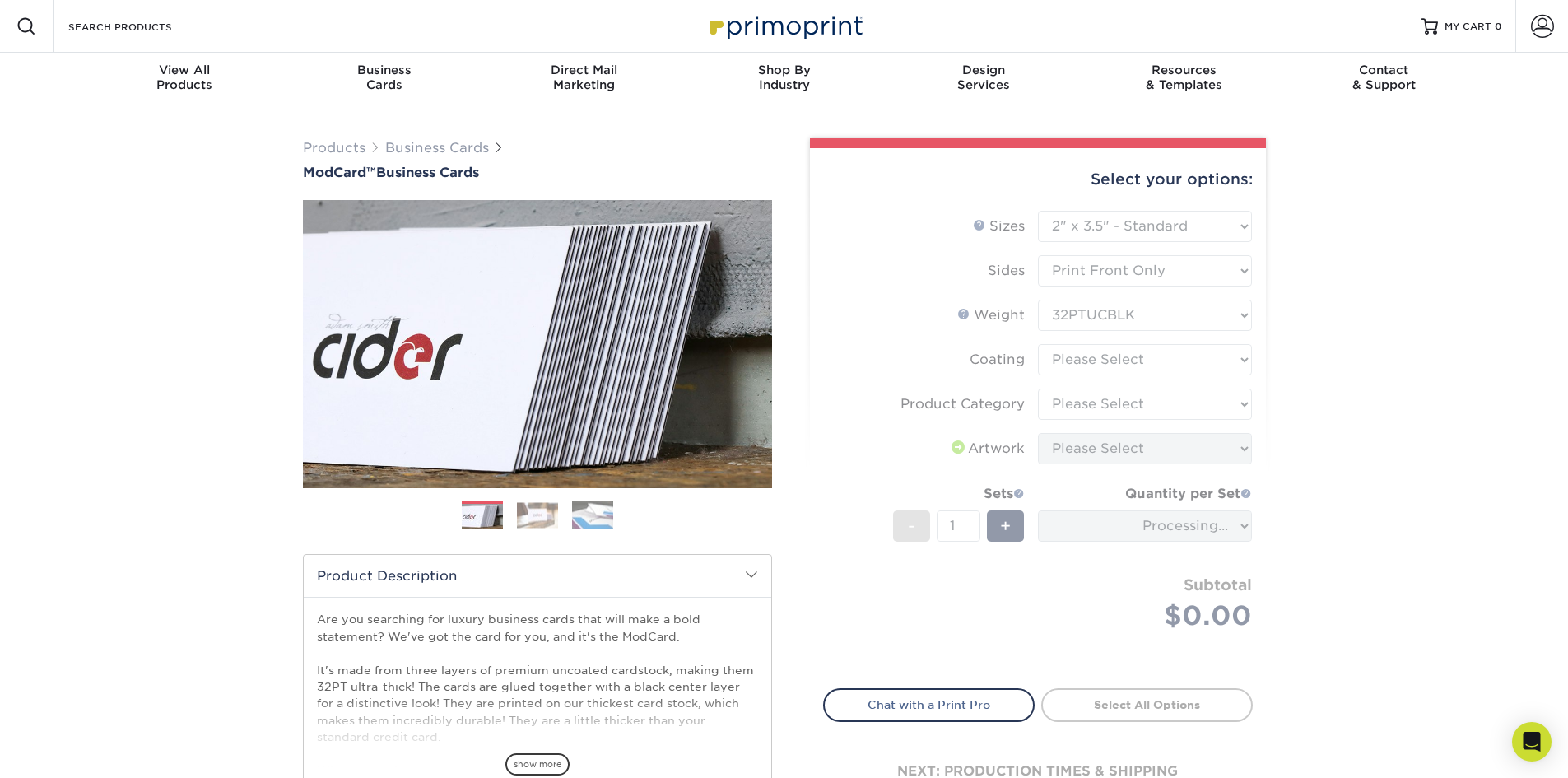
click at [538, 519] on img at bounding box center [538, 515] width 41 height 25
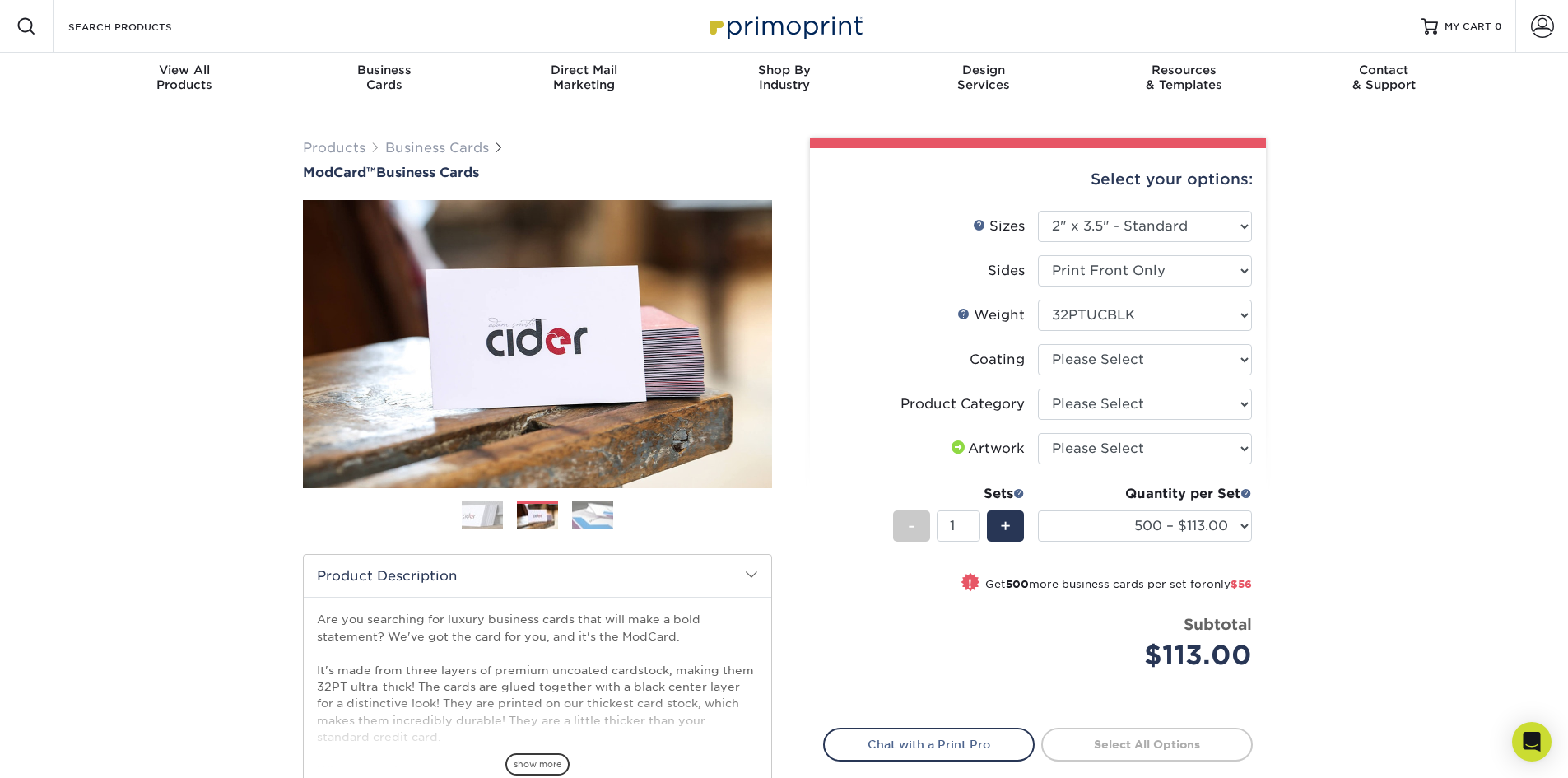
click at [589, 519] on img at bounding box center [592, 515] width 41 height 29
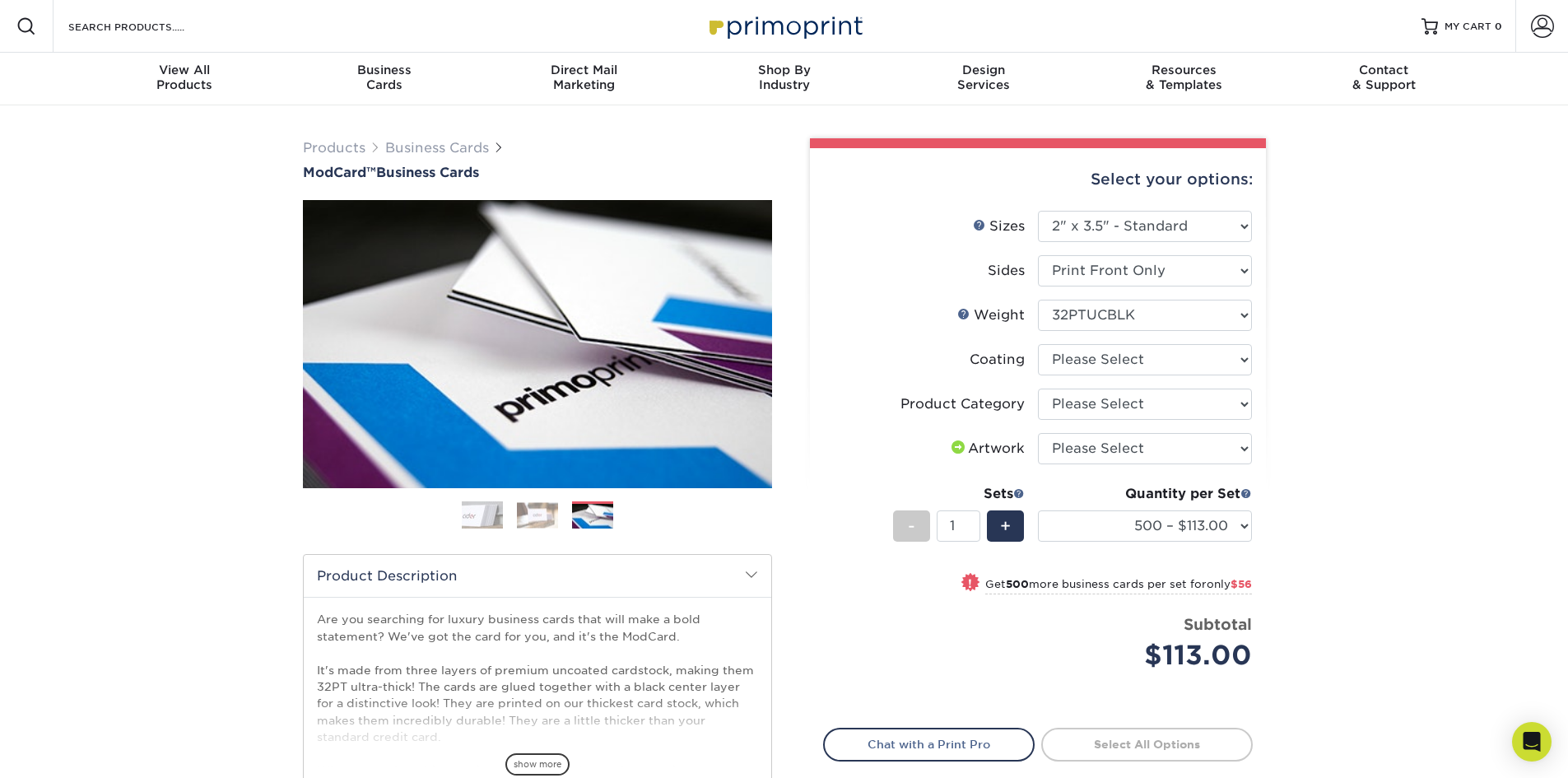
click at [554, 512] on img at bounding box center [538, 515] width 41 height 25
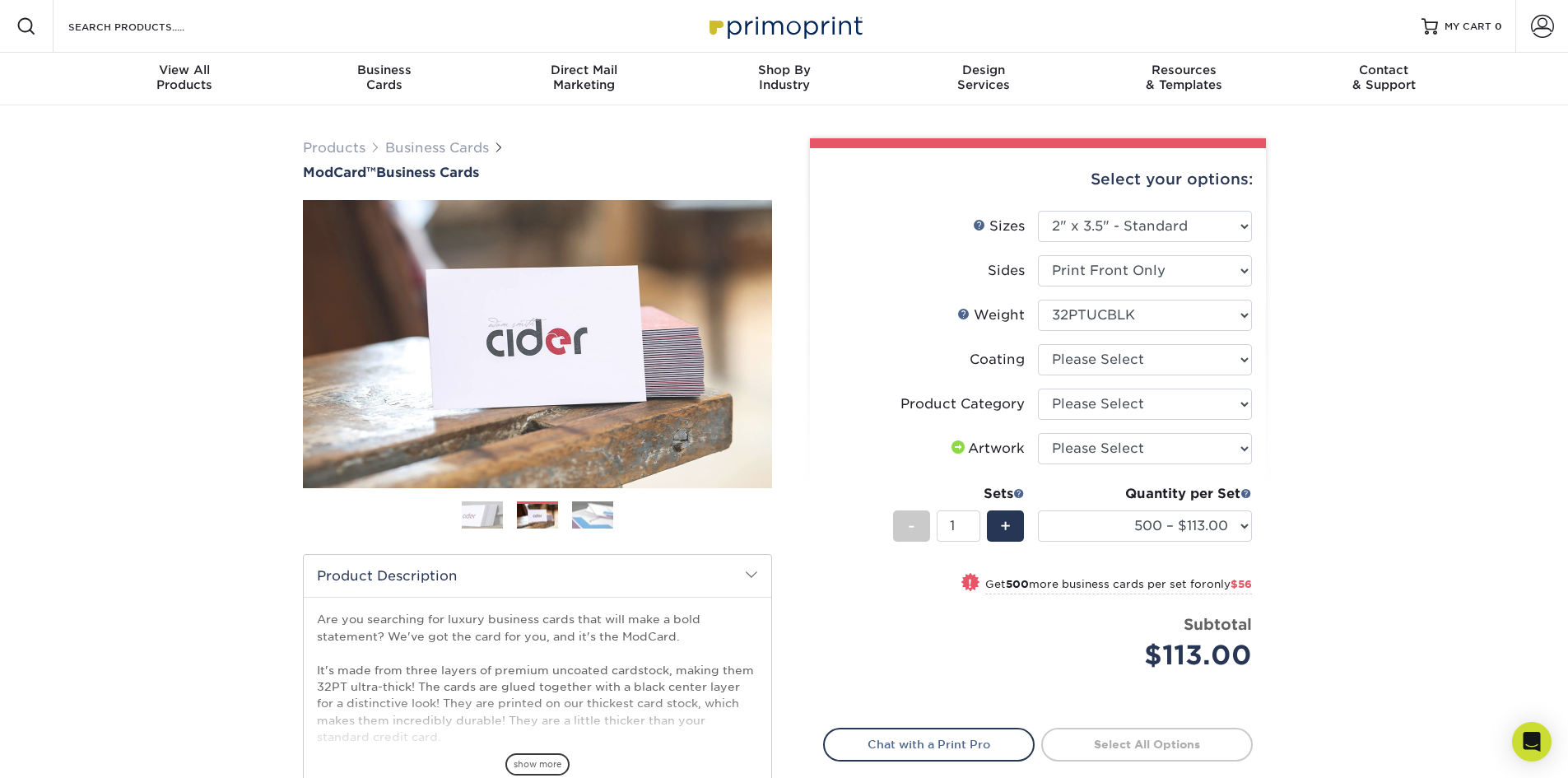
click at [586, 512] on img at bounding box center [592, 515] width 41 height 29
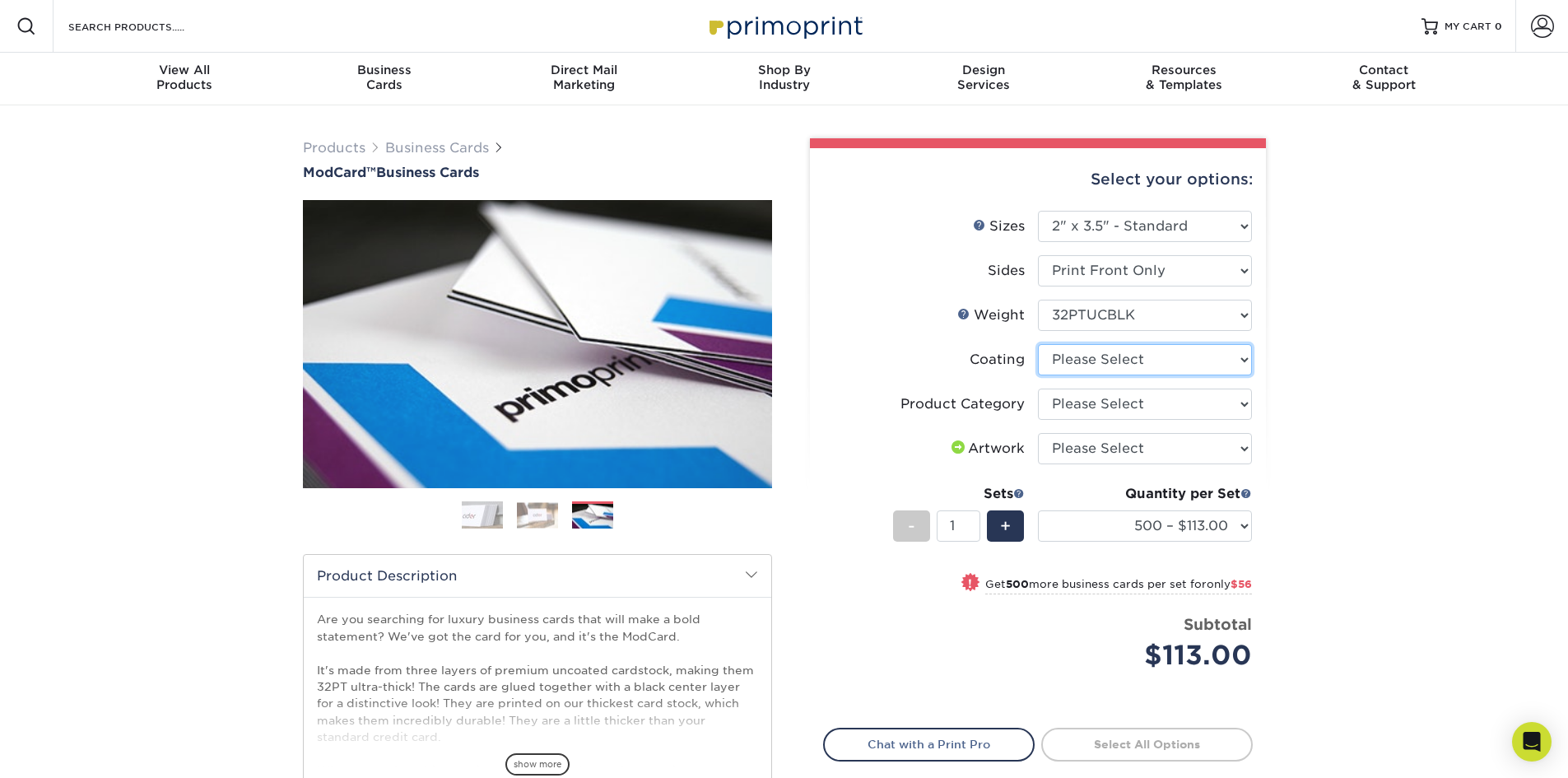
click at [1154, 357] on select at bounding box center [1145, 359] width 214 height 31
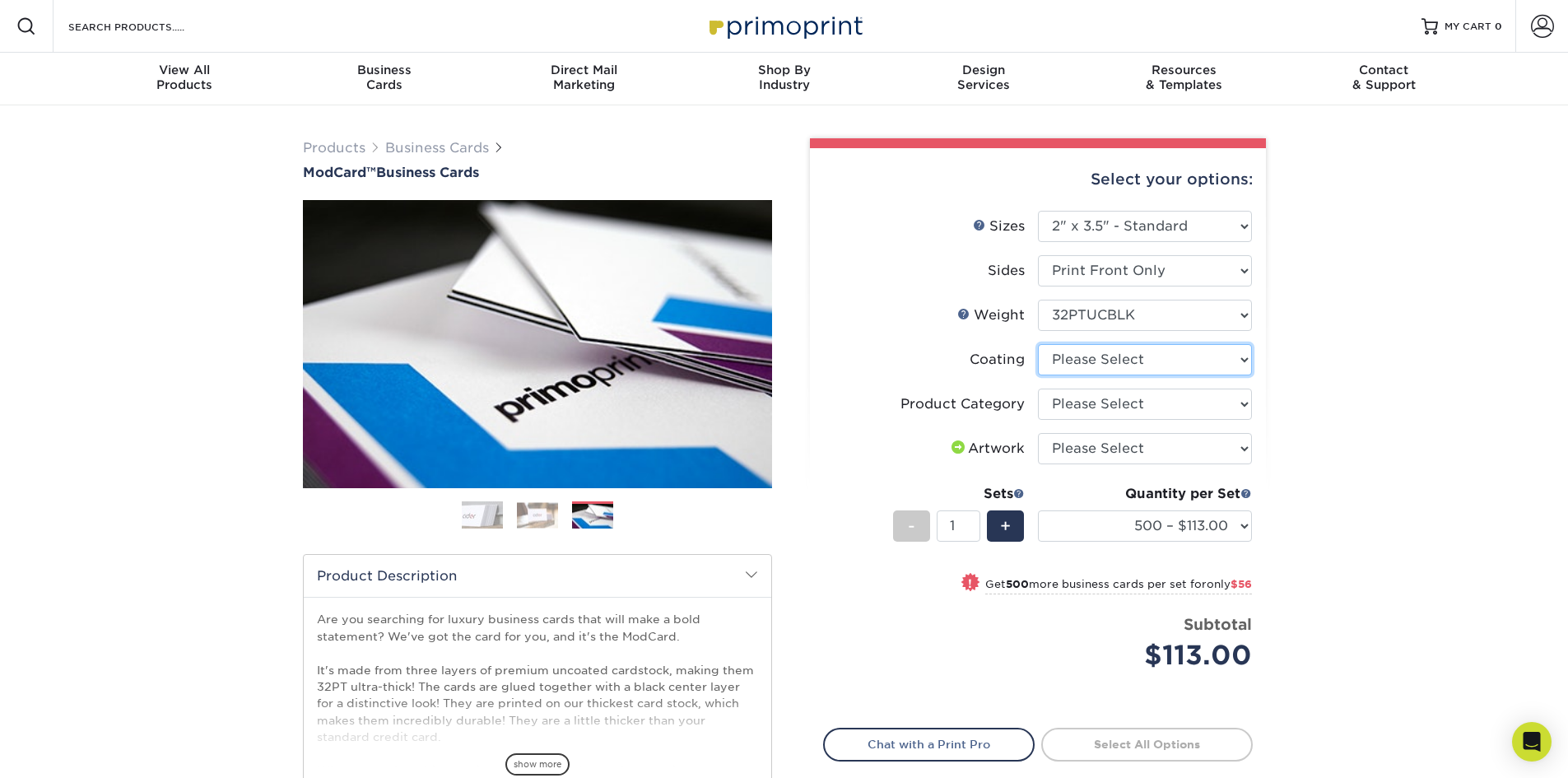
select select "3e7618de-abca-4bda-9f97-8b9129e913d8"
click at [1038, 344] on select at bounding box center [1145, 359] width 214 height 31
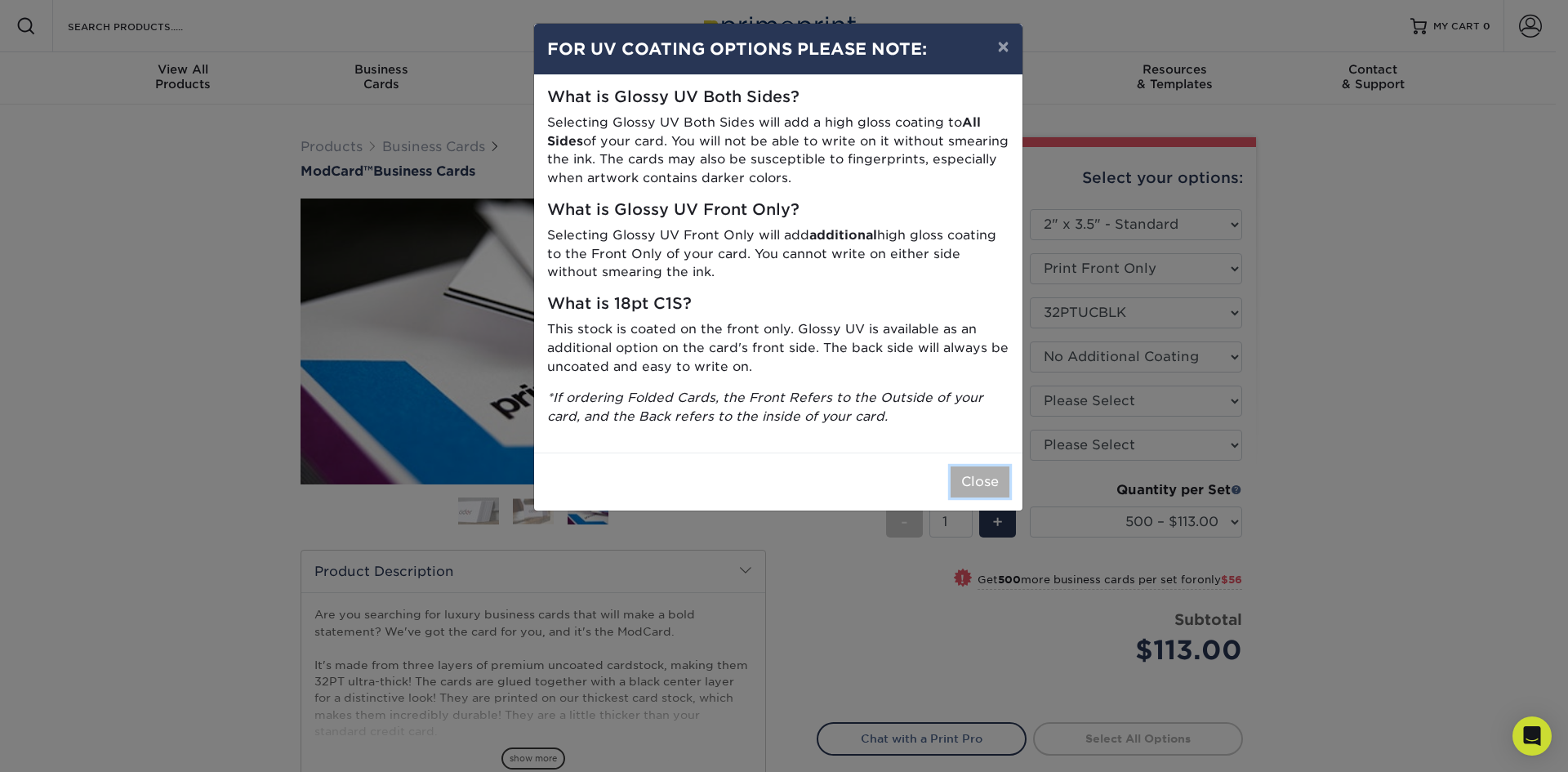
click at [971, 486] on button "Close" at bounding box center [980, 482] width 59 height 31
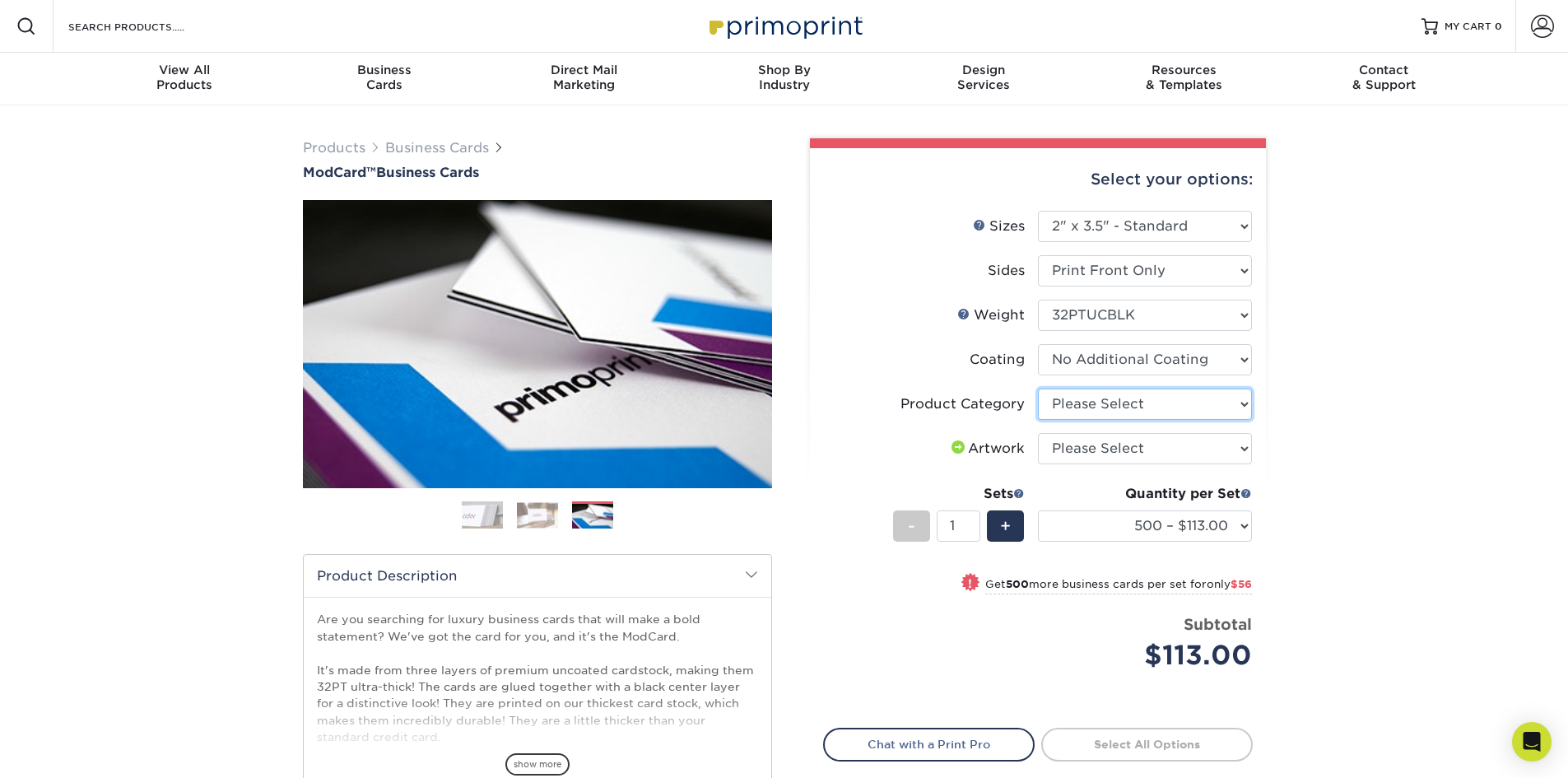
click at [1099, 414] on select "Please Select Business Cards" at bounding box center [1145, 404] width 214 height 31
select select "3b5148f1-0588-4f88-a218-97bcfdce65c1"
click at [1038, 389] on select "Please Select Business Cards" at bounding box center [1145, 404] width 214 height 31
click at [1091, 444] on select "Please Select I will upload files I need a design - $100" at bounding box center [1145, 449] width 214 height 31
select select "upload"
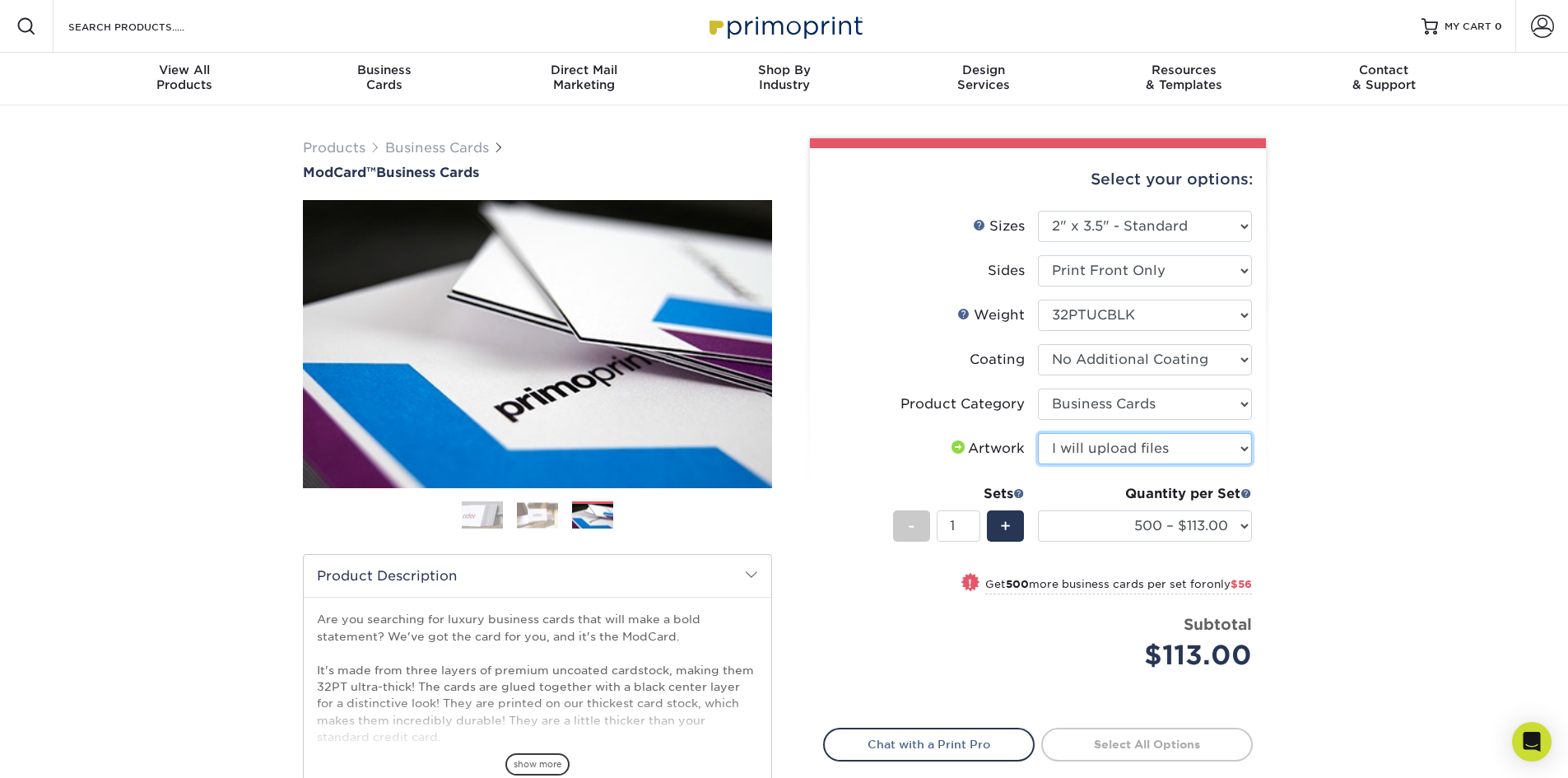
click at [1038, 433] on select "Please Select I will upload files I need a design - $100" at bounding box center [1145, 449] width 214 height 31
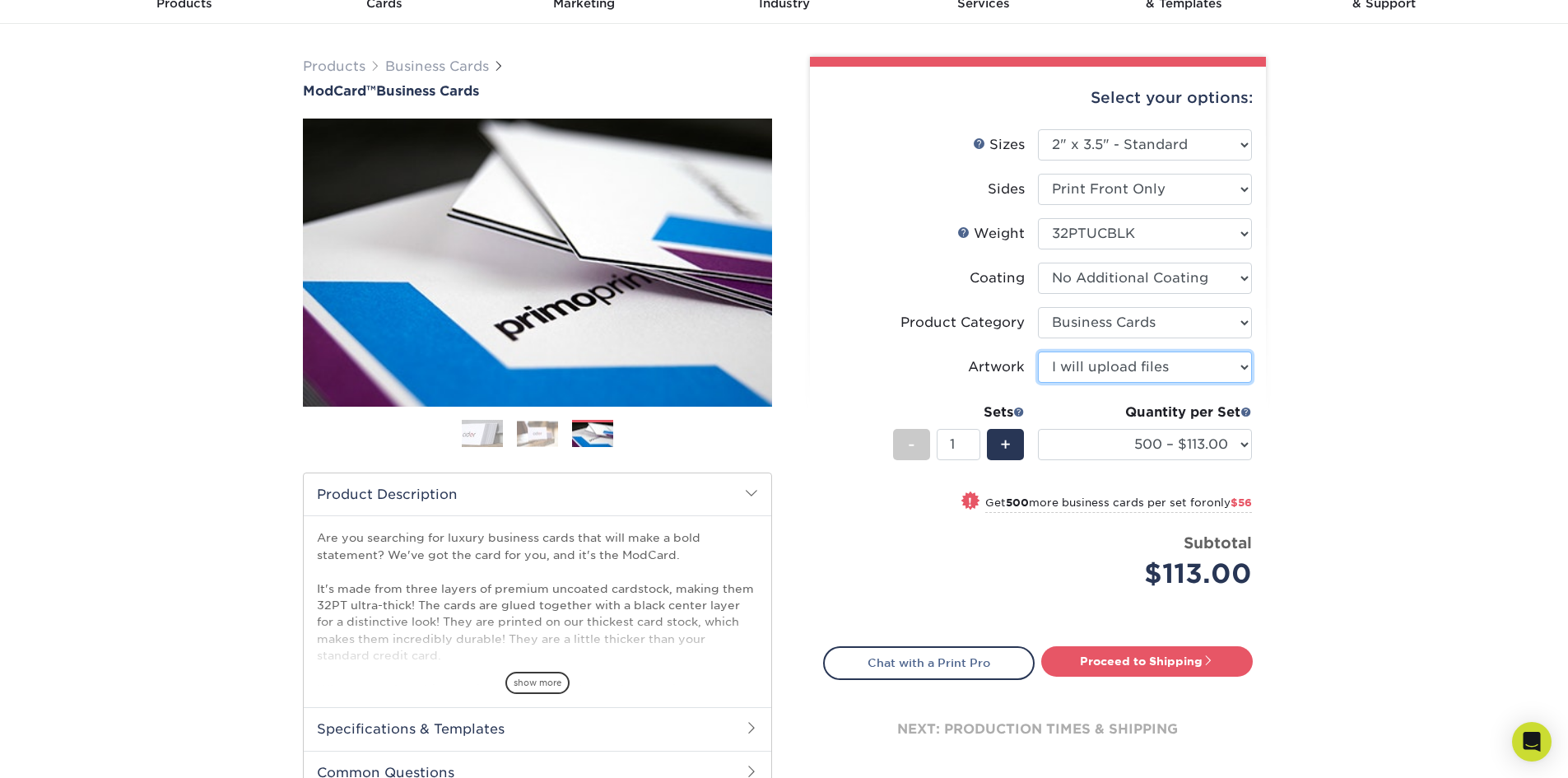
scroll to position [83, 0]
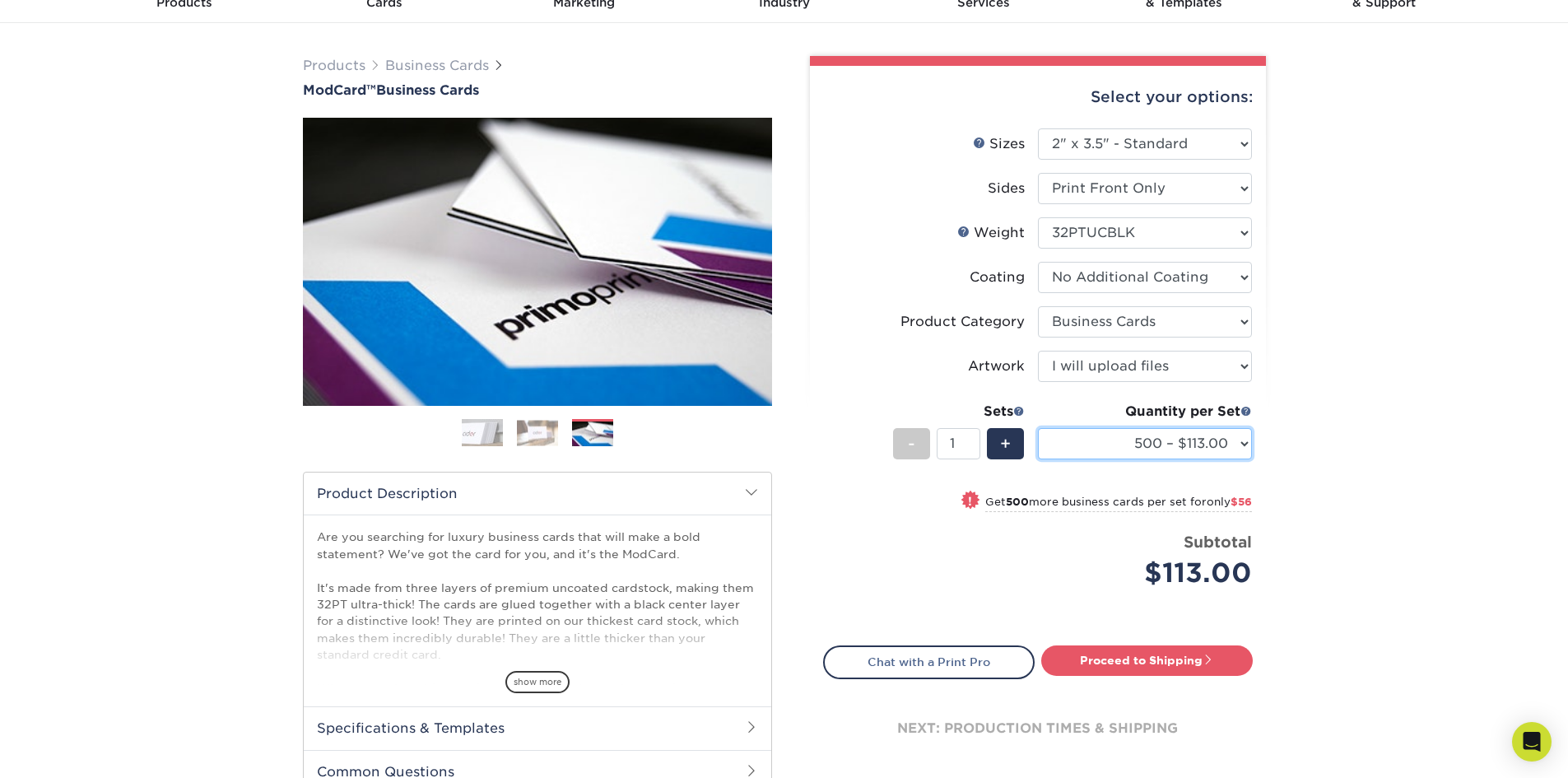
click at [1129, 447] on select "500 – $113.00 1000 – $169.00" at bounding box center [1145, 444] width 214 height 31
click at [1320, 426] on div "Products Business Cards ModCard™ Business Cards Previous Next" at bounding box center [784, 463] width 1568 height 879
